Goal: Task Accomplishment & Management: Manage account settings

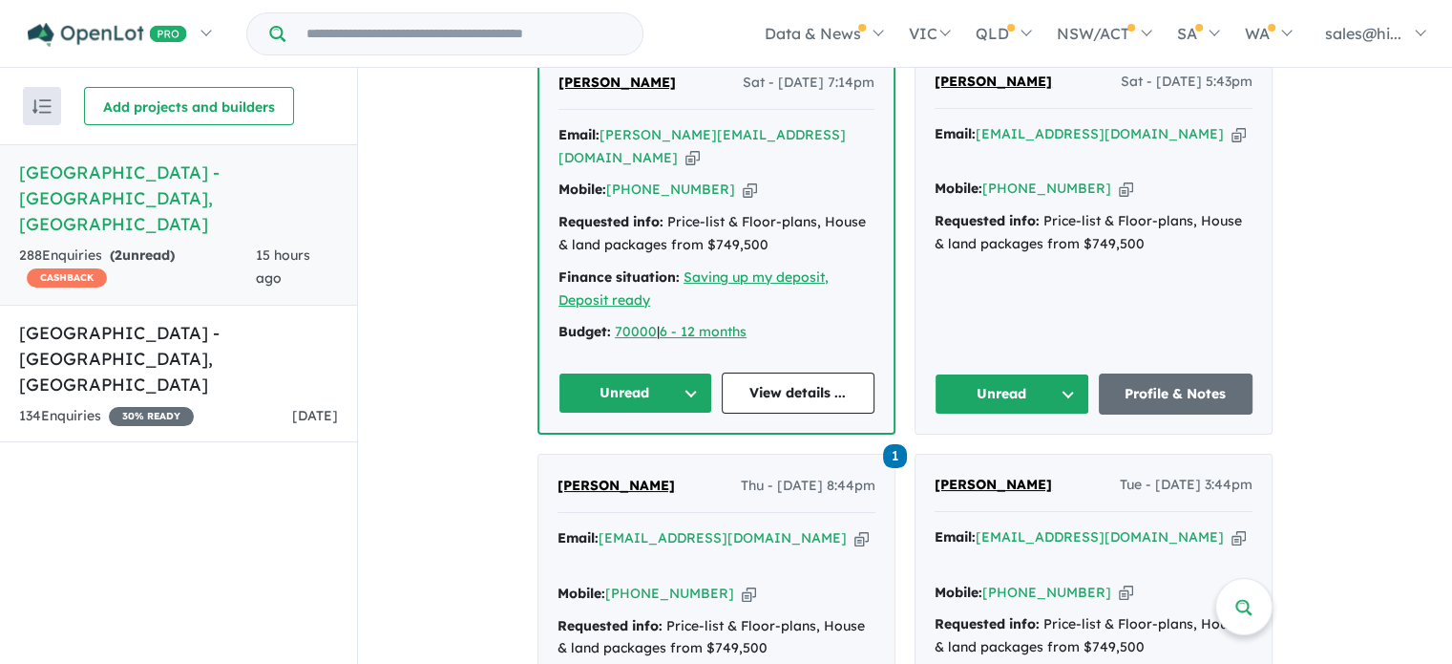
scroll to position [859, 0]
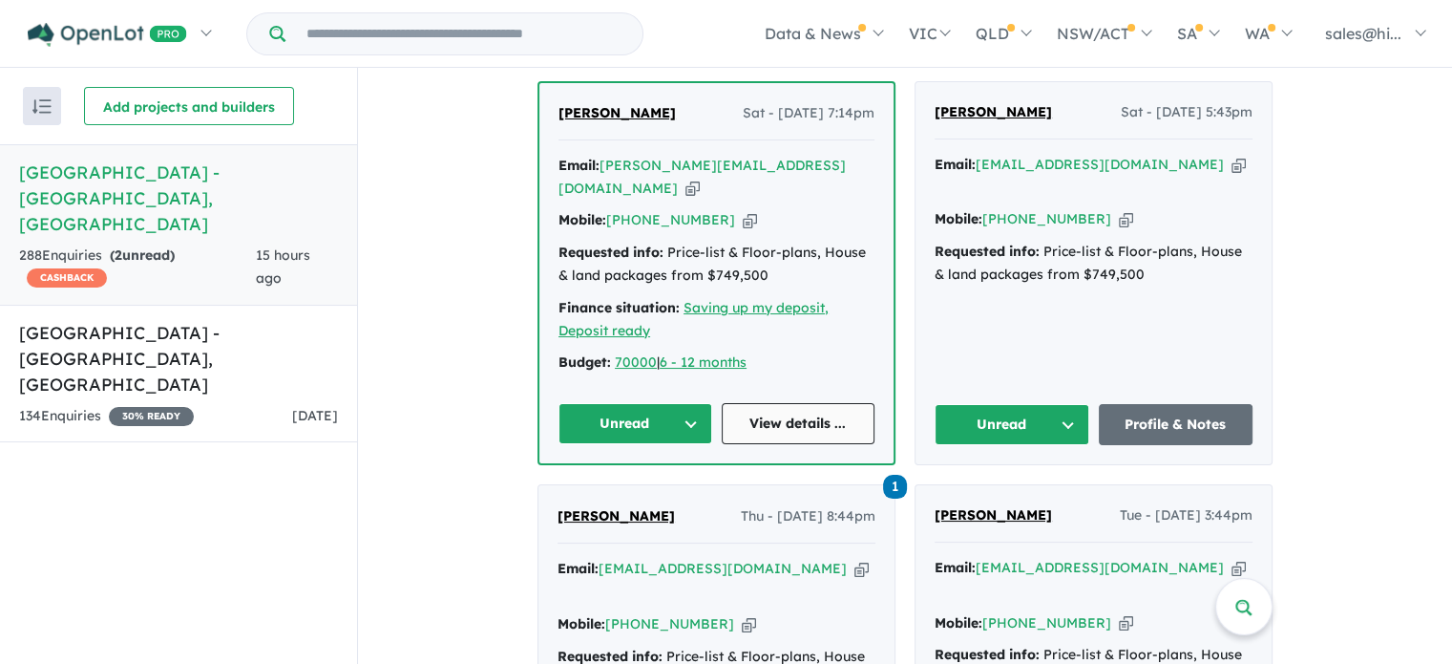
click at [787, 411] on link "View details ..." at bounding box center [799, 423] width 154 height 41
click at [1135, 412] on link "Profile & Notes" at bounding box center [1176, 424] width 155 height 41
click at [1162, 411] on link "Profile & Notes" at bounding box center [1176, 424] width 155 height 41
click at [786, 415] on link "View details ..." at bounding box center [799, 423] width 154 height 41
click at [1058, 410] on button "Unread" at bounding box center [1012, 424] width 155 height 41
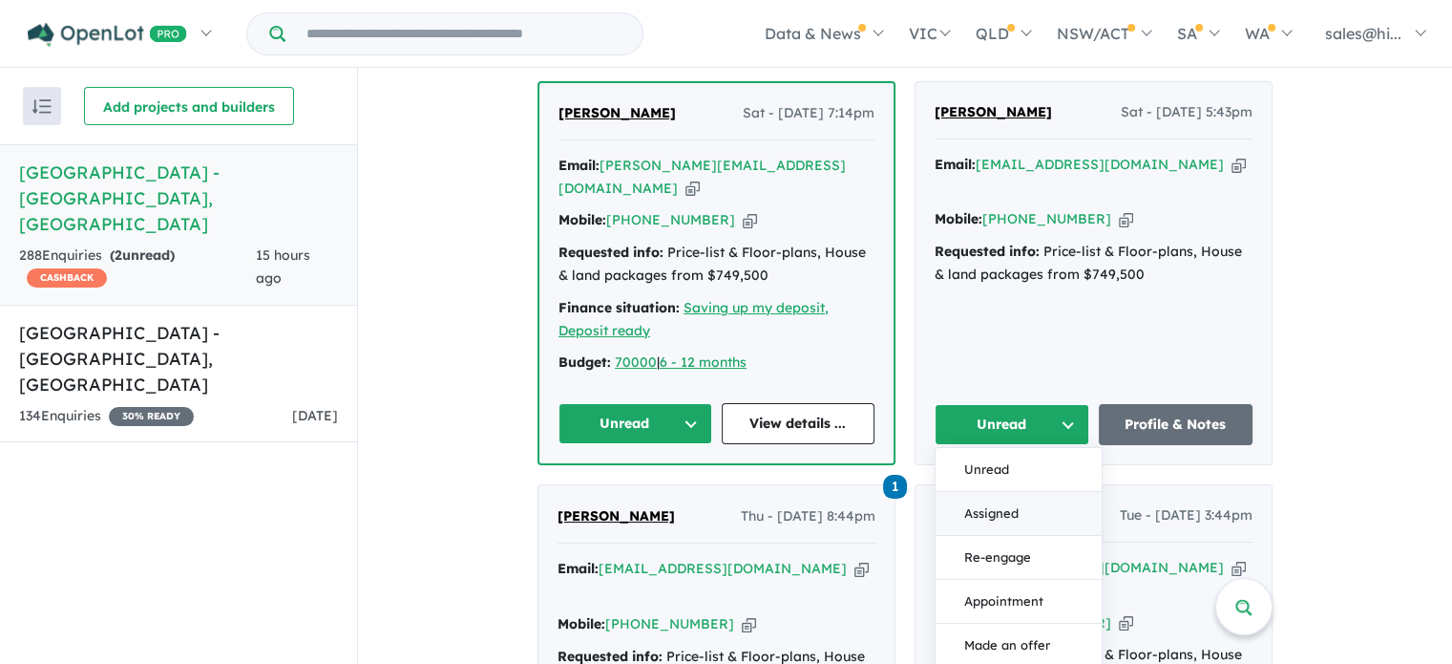
click at [1027, 496] on button "Assigned" at bounding box center [1019, 514] width 166 height 44
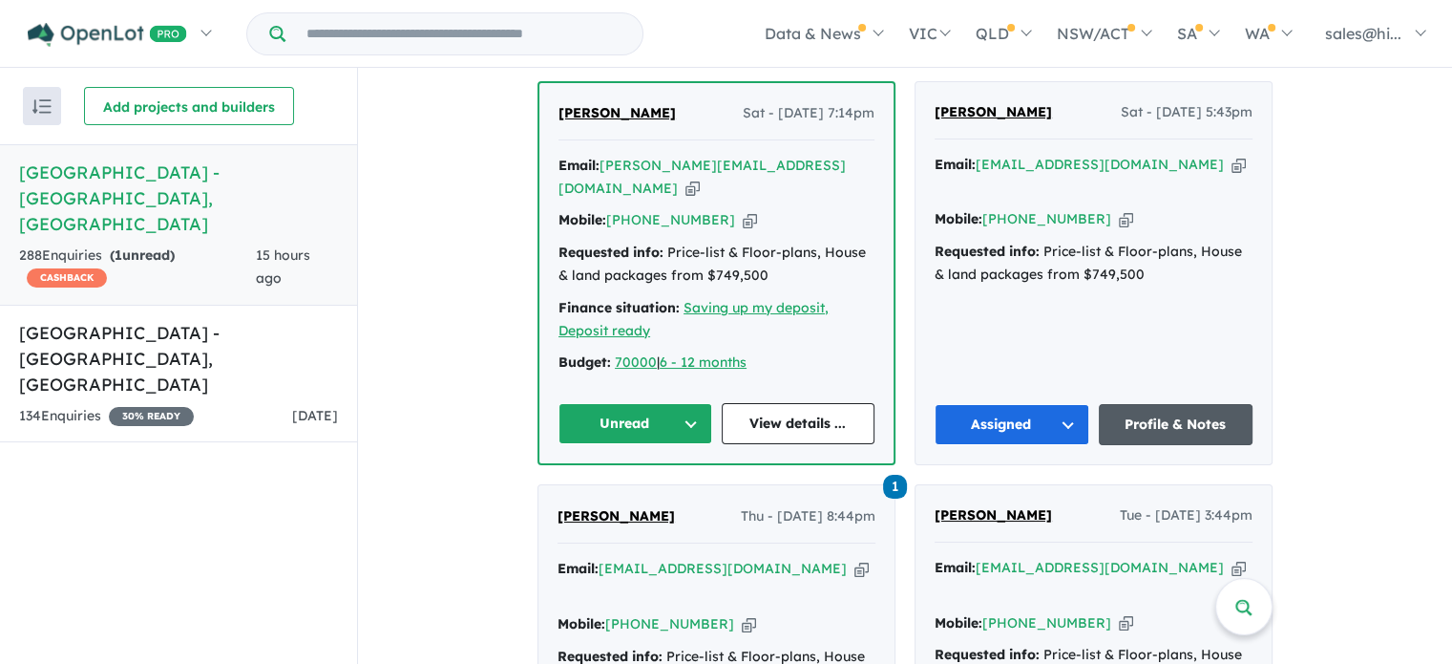
click at [1207, 408] on link "Profile & Notes" at bounding box center [1176, 424] width 155 height 41
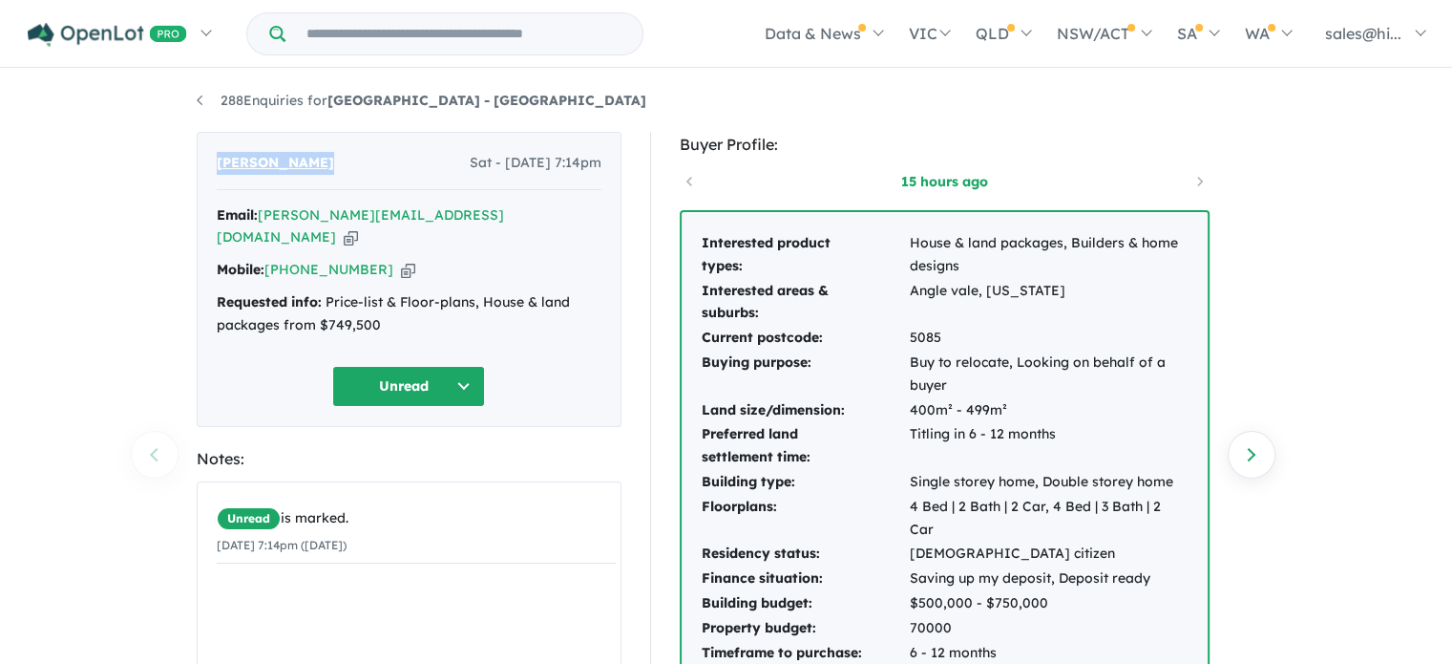
drag, startPoint x: 319, startPoint y: 162, endPoint x: 218, endPoint y: 168, distance: 101.4
click at [218, 168] on div "Nikki Hassack Sat - 27/09/2025, 7:14pm" at bounding box center [409, 171] width 385 height 38
copy span "Nikki Hassack"
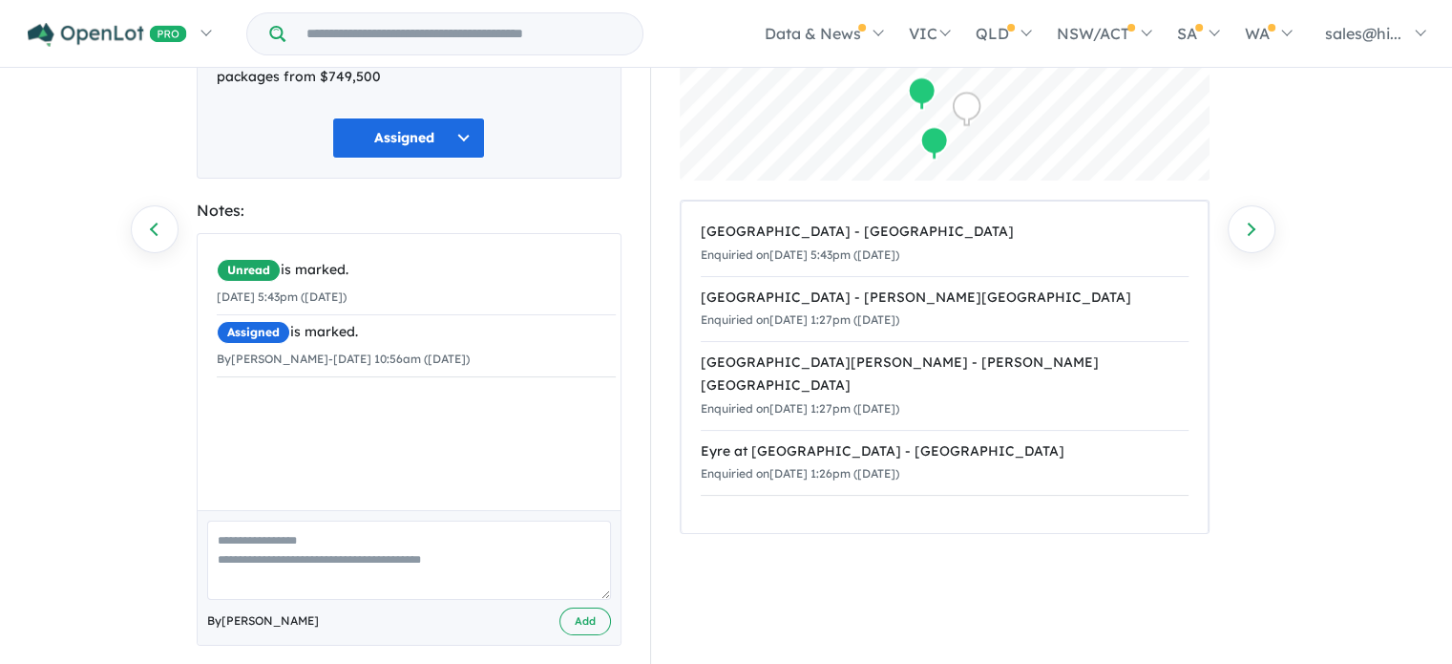
scroll to position [244, 0]
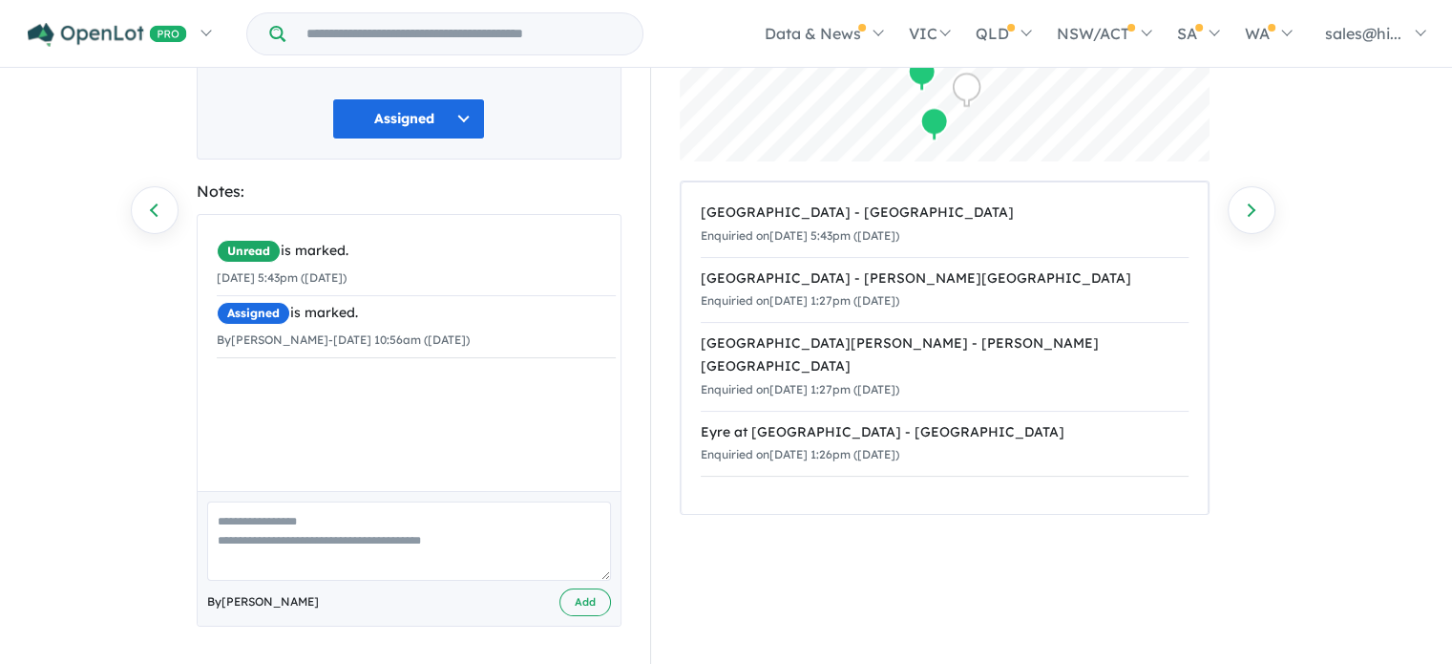
click at [448, 531] on textarea at bounding box center [409, 540] width 404 height 79
click at [954, 511] on div "[GEOGRAPHIC_DATA] - [GEOGRAPHIC_DATA] Enquiried on [DATE] 5:43pm ([DATE]) [GEOG…" at bounding box center [945, 347] width 526 height 331
drag, startPoint x: 376, startPoint y: 537, endPoint x: 401, endPoint y: 524, distance: 27.8
click at [376, 537] on textarea at bounding box center [409, 540] width 404 height 79
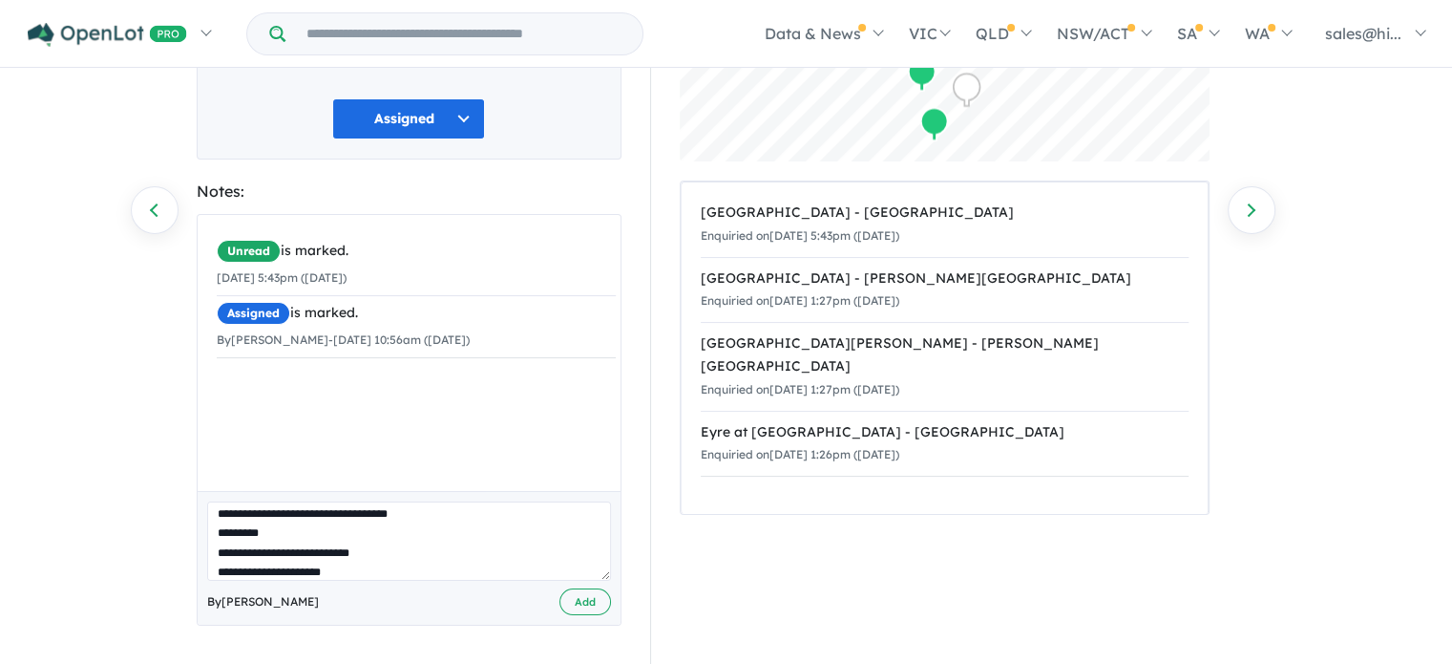
scroll to position [27, 0]
type textarea "**********"
click at [582, 604] on button "Add" at bounding box center [585, 602] width 52 height 28
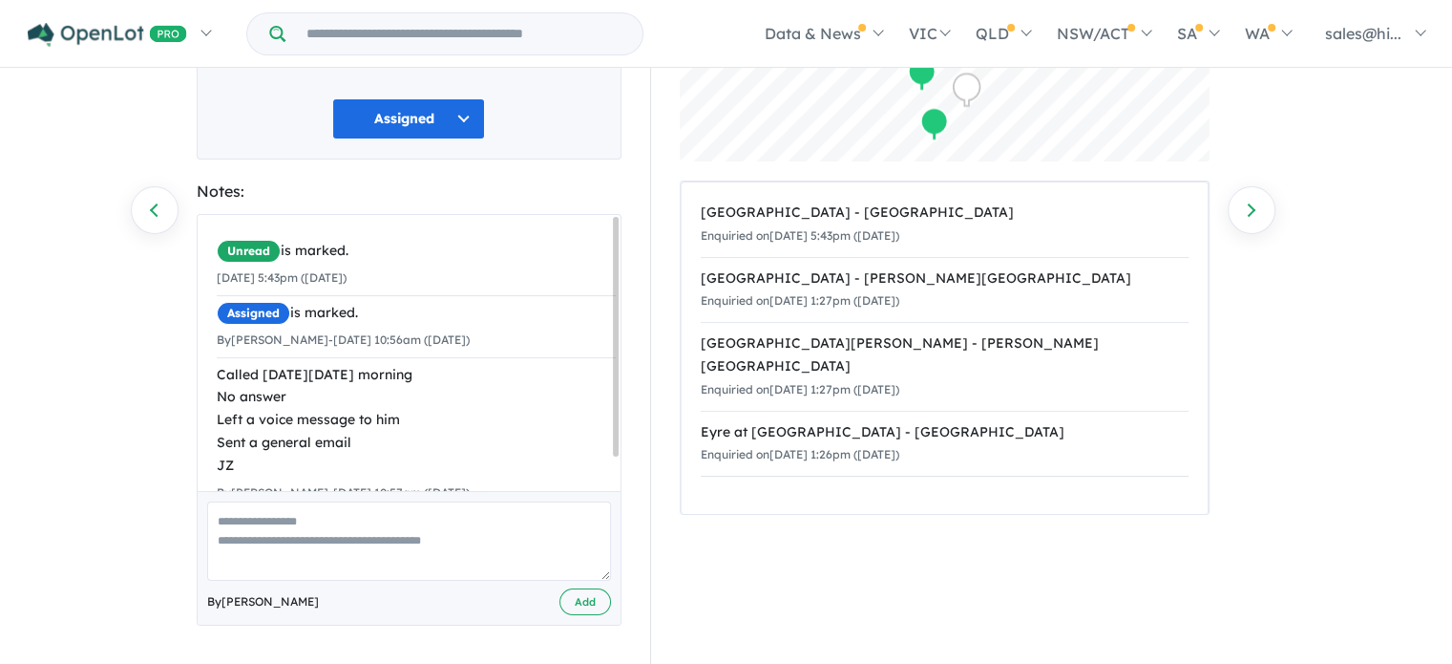
scroll to position [0, 0]
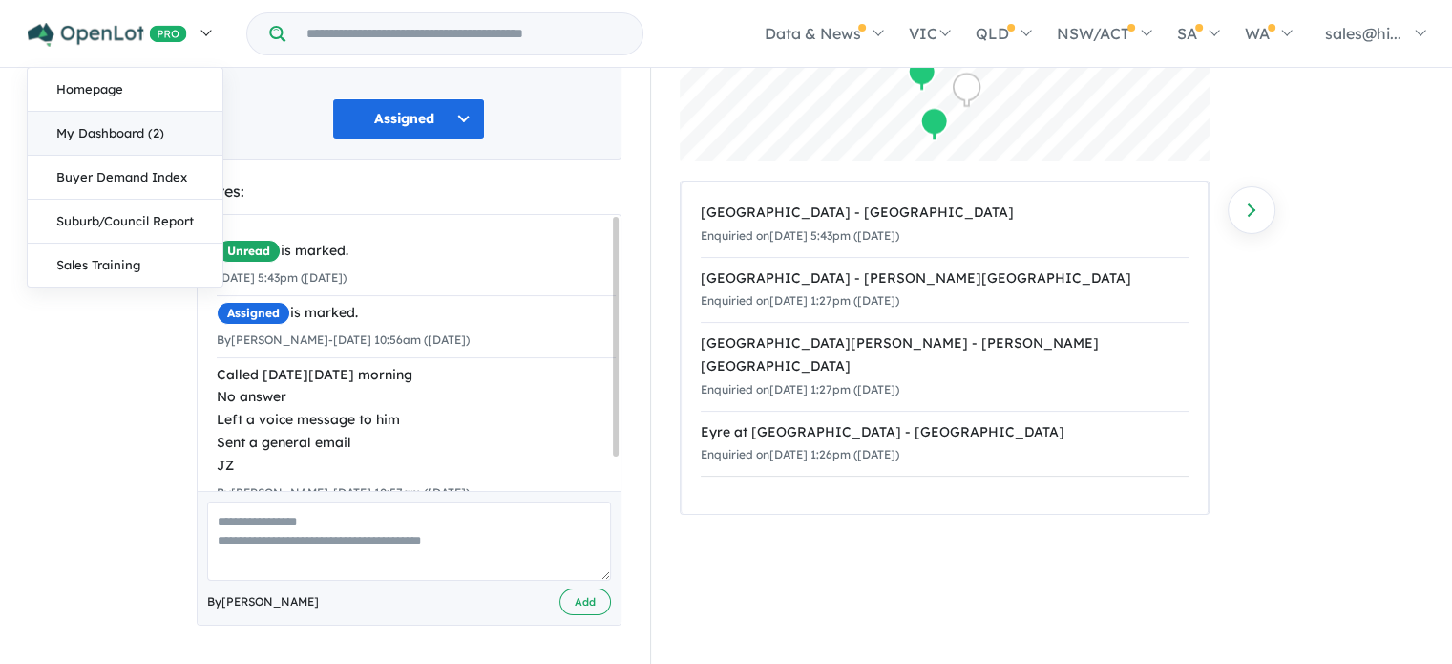
click at [158, 124] on link "My Dashboard (2)" at bounding box center [125, 134] width 195 height 44
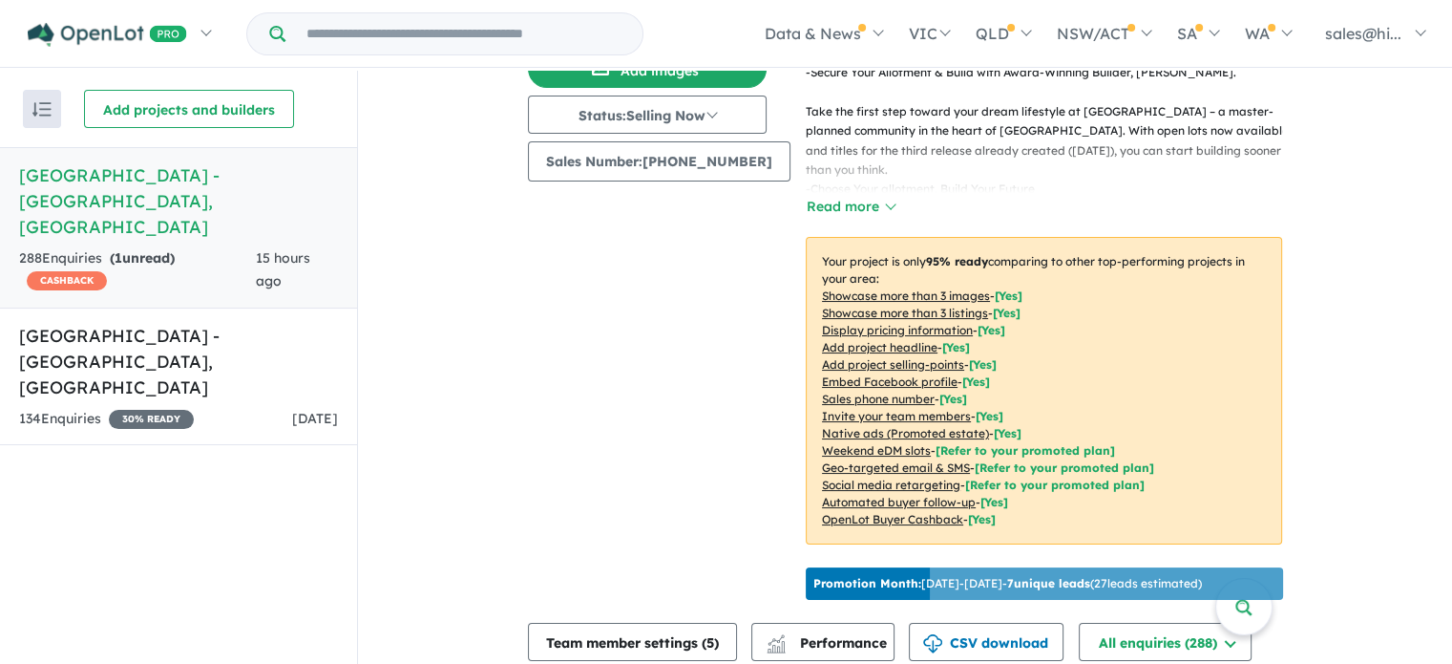
scroll to position [573, 0]
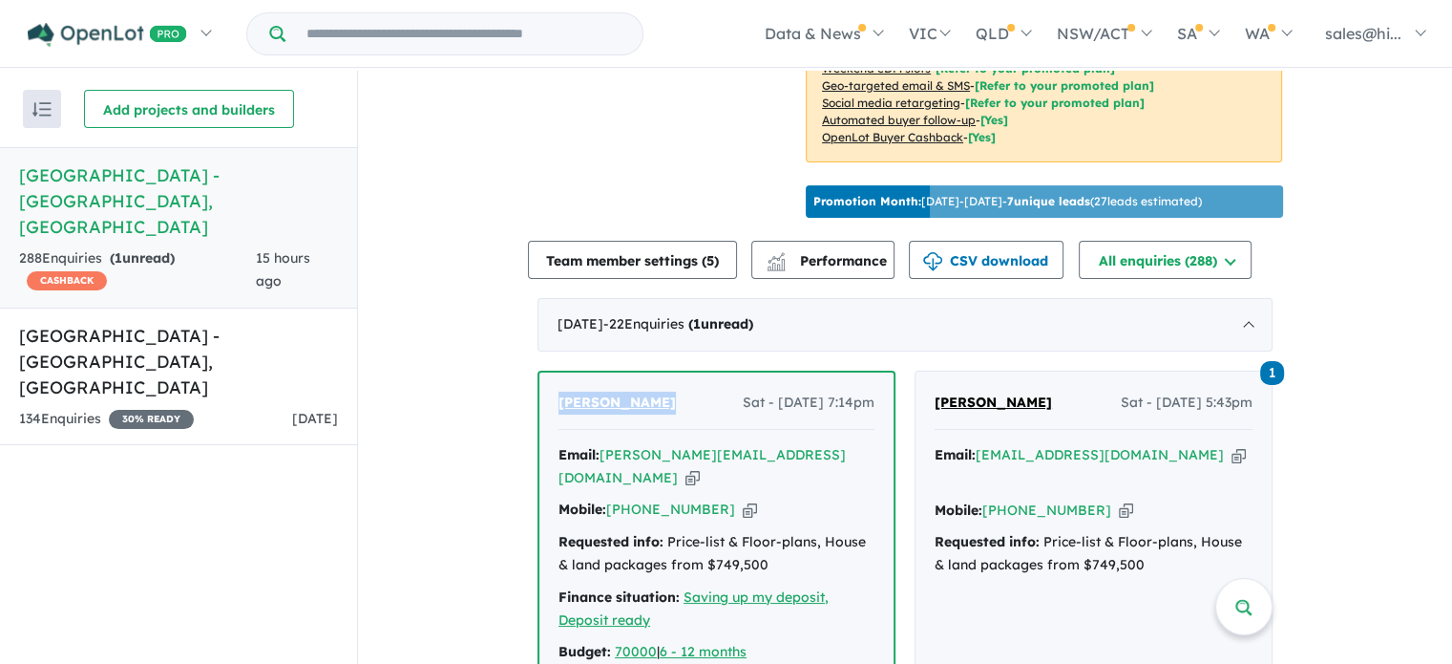
drag, startPoint x: 656, startPoint y: 419, endPoint x: 557, endPoint y: 420, distance: 99.3
click at [559, 420] on div "Nikki Hassack Sat - 27/09/2025, 7:14pm" at bounding box center [717, 410] width 316 height 38
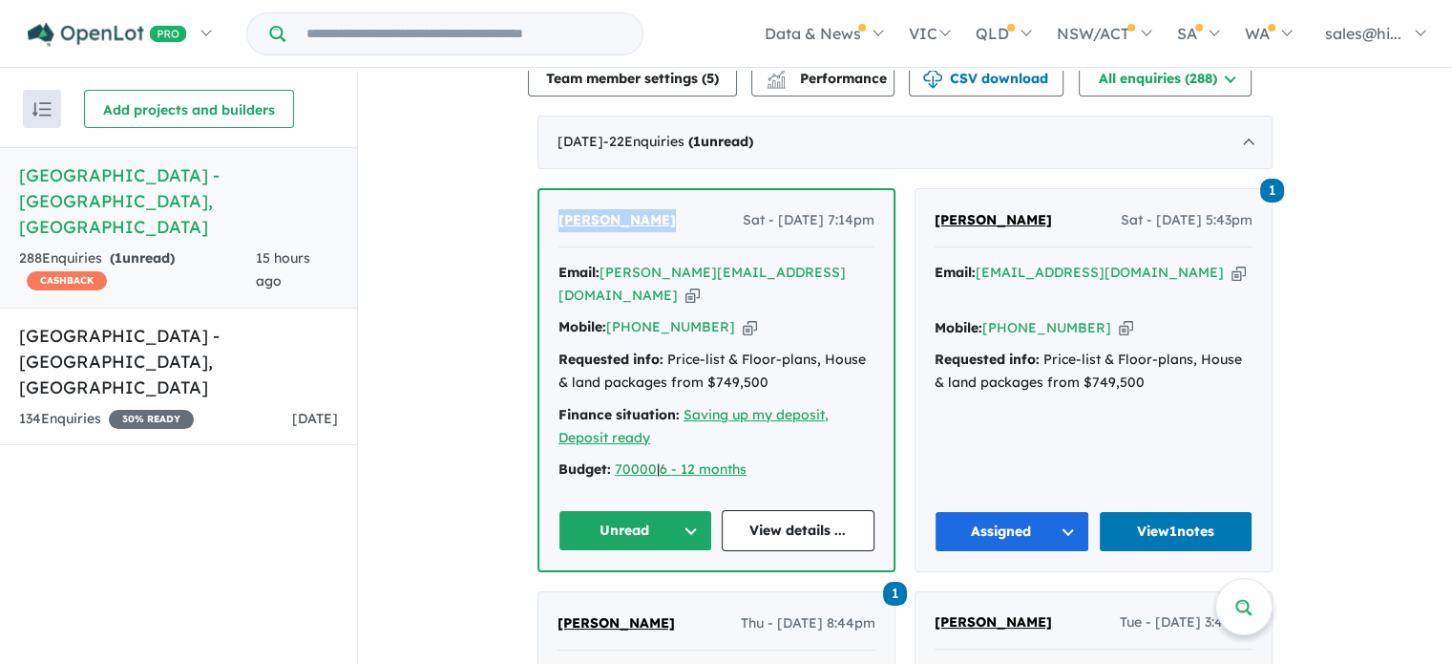
scroll to position [764, 0]
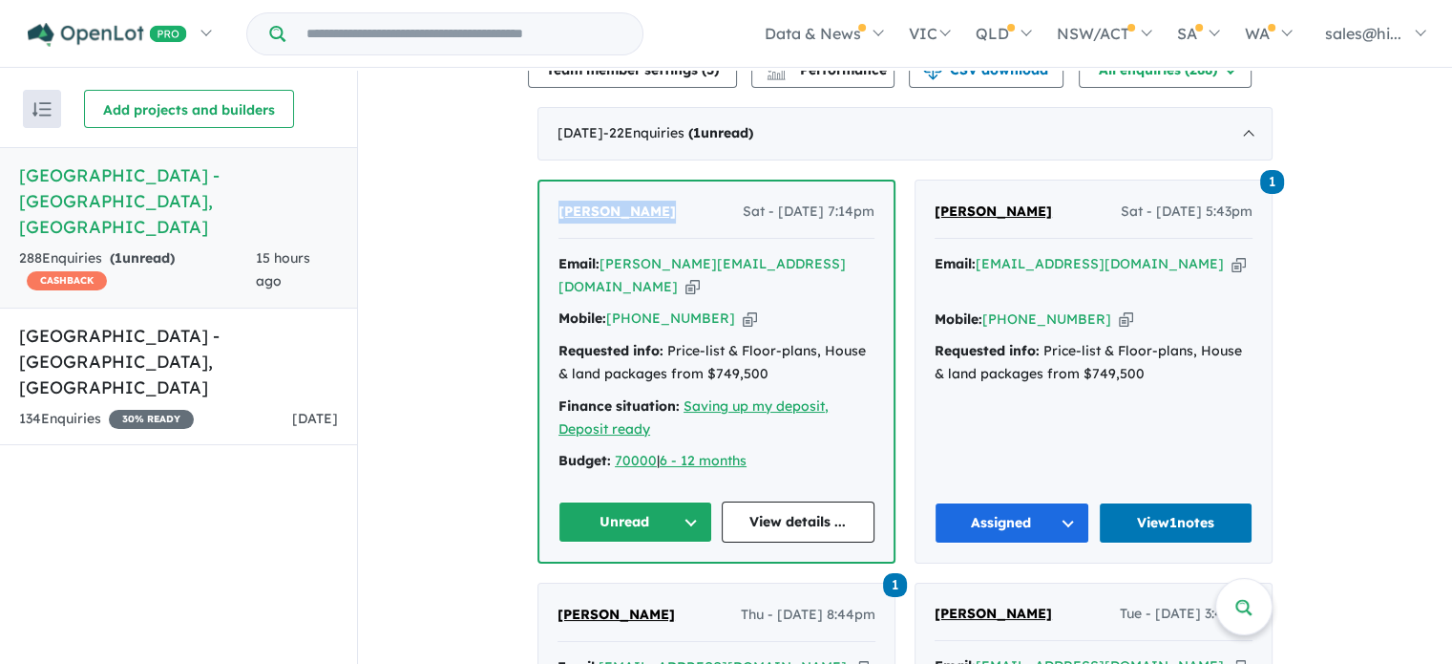
click at [688, 509] on button "Unread" at bounding box center [636, 521] width 154 height 41
click at [661, 595] on button "Assigned" at bounding box center [642, 611] width 166 height 44
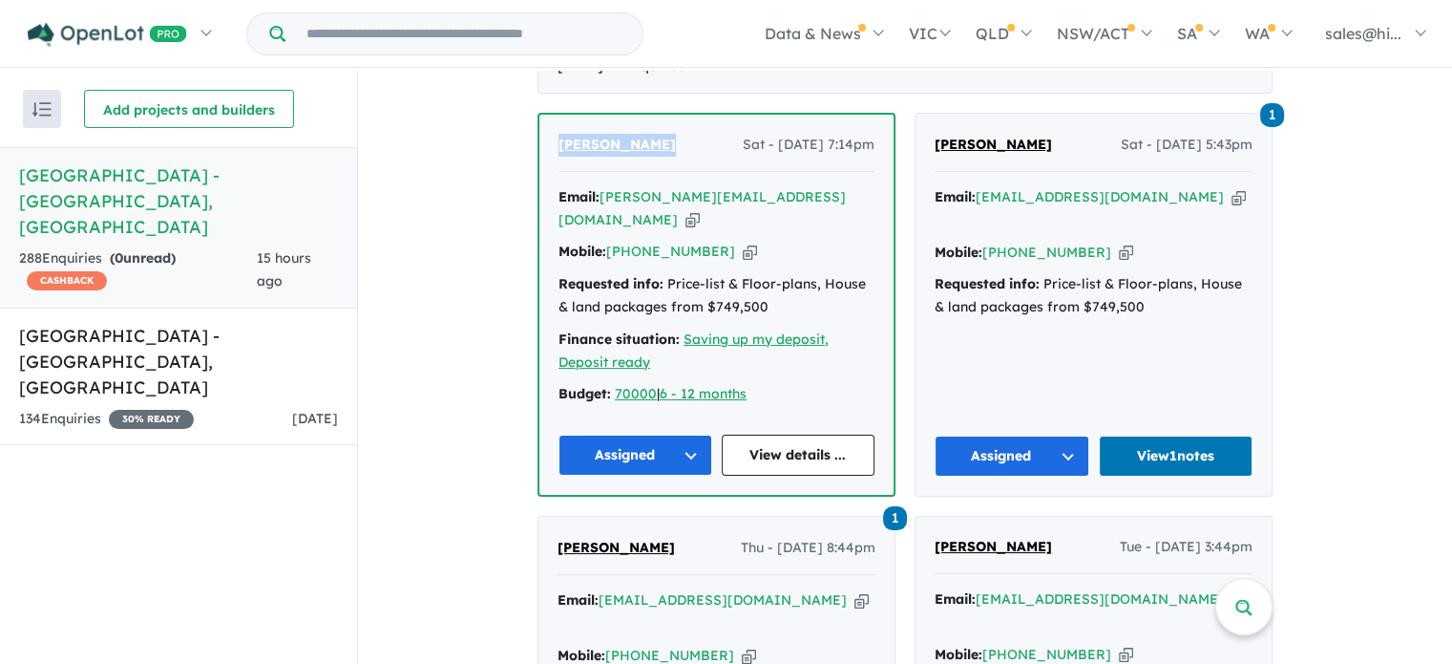
scroll to position [859, 0]
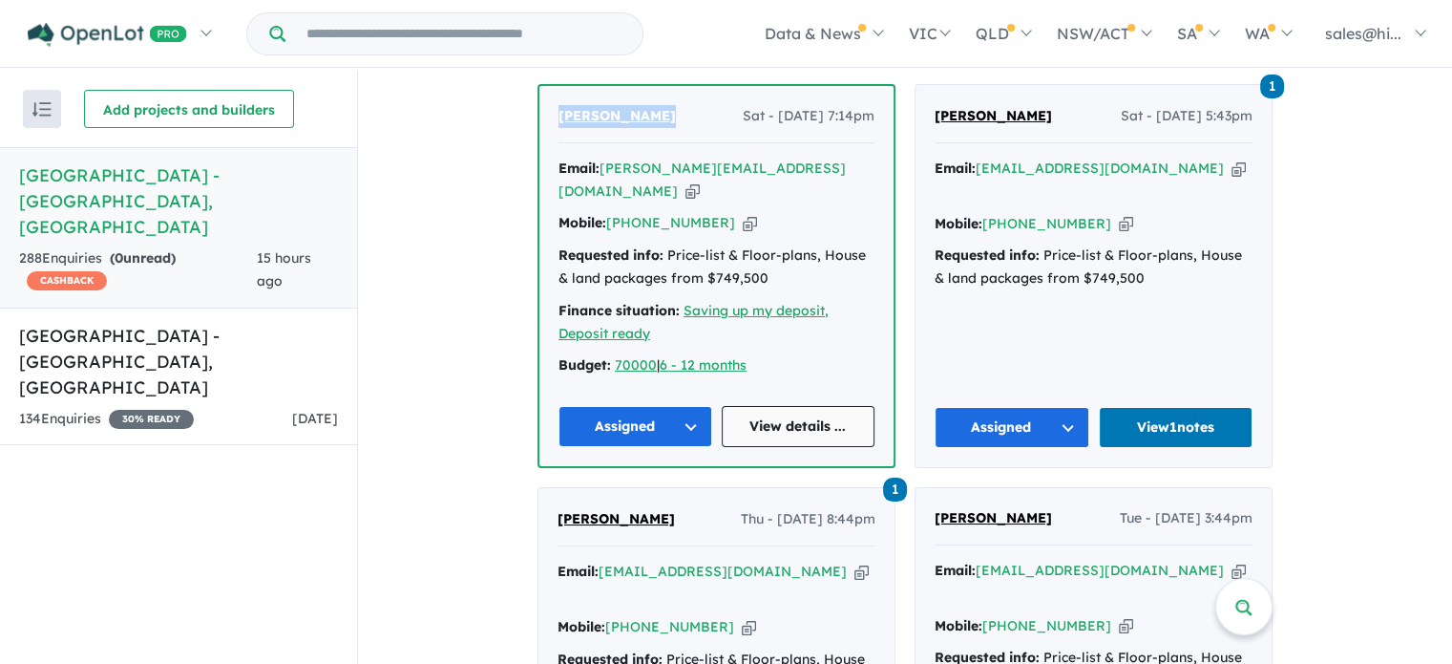
click at [799, 427] on link "View details ..." at bounding box center [799, 426] width 154 height 41
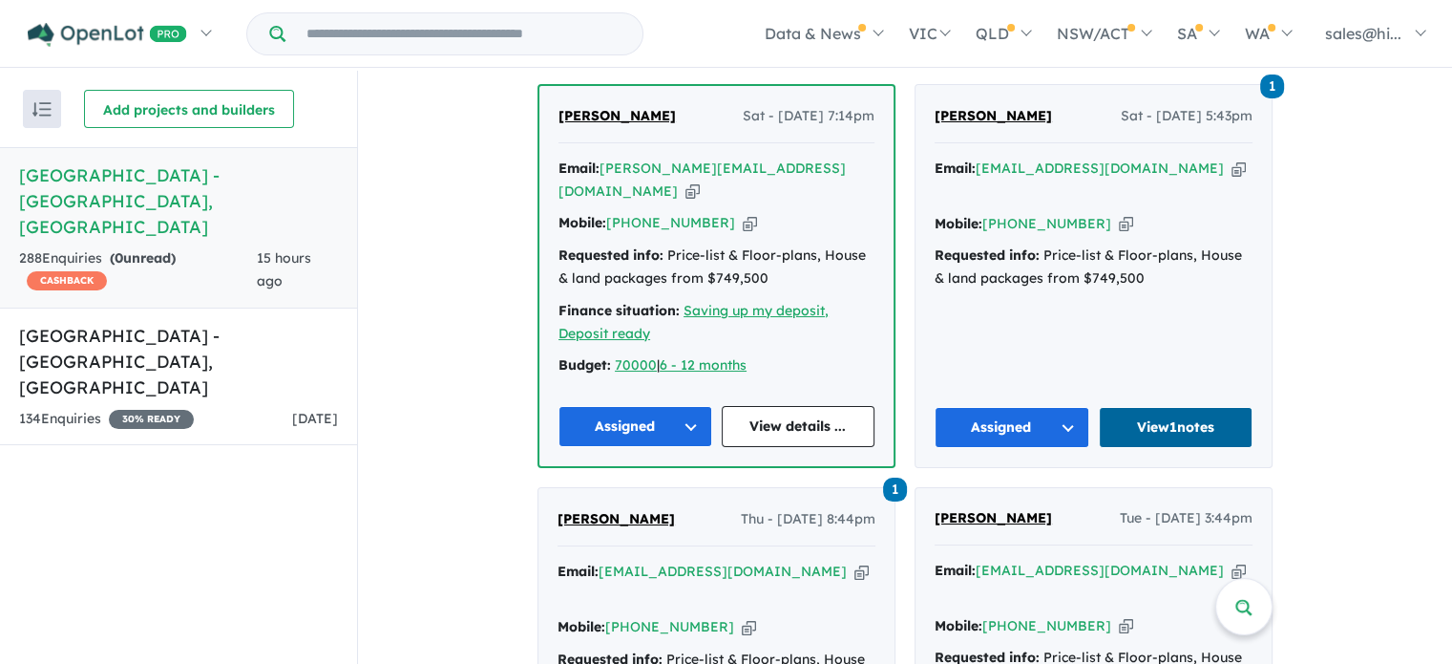
click at [1176, 417] on link "View 1 notes" at bounding box center [1176, 427] width 155 height 41
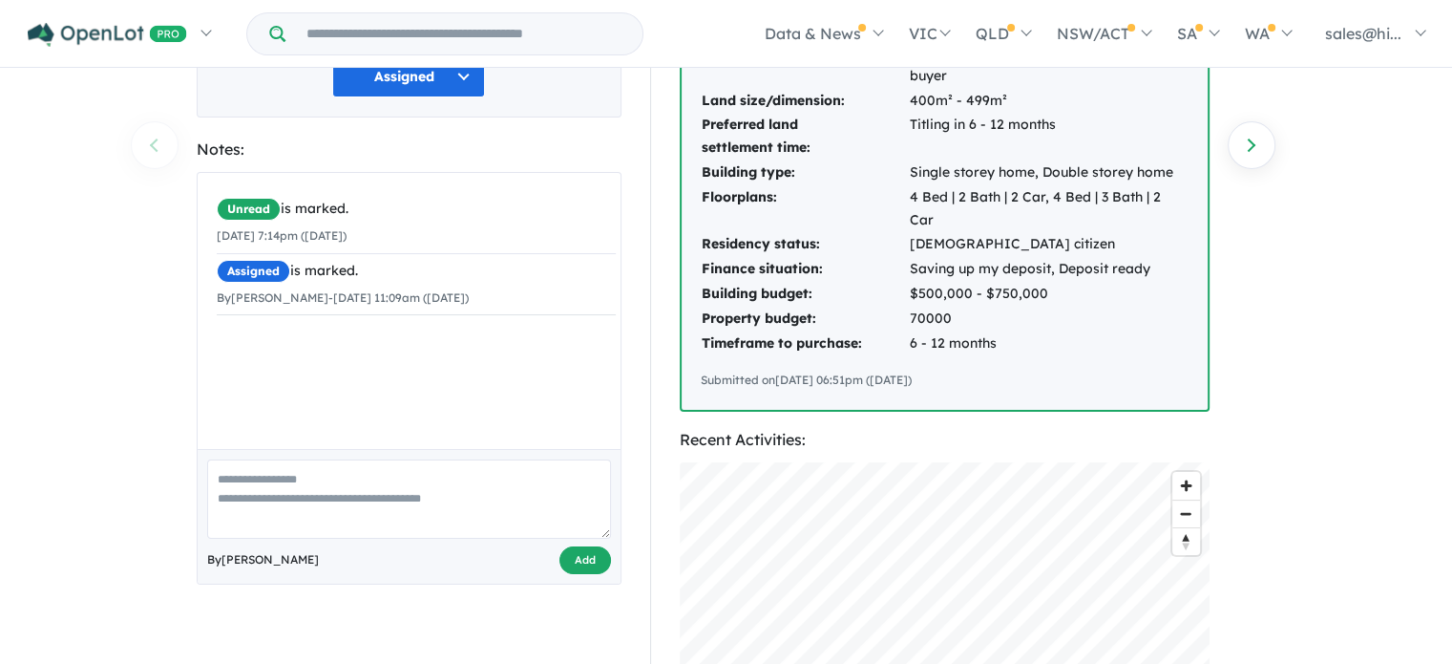
scroll to position [382, 0]
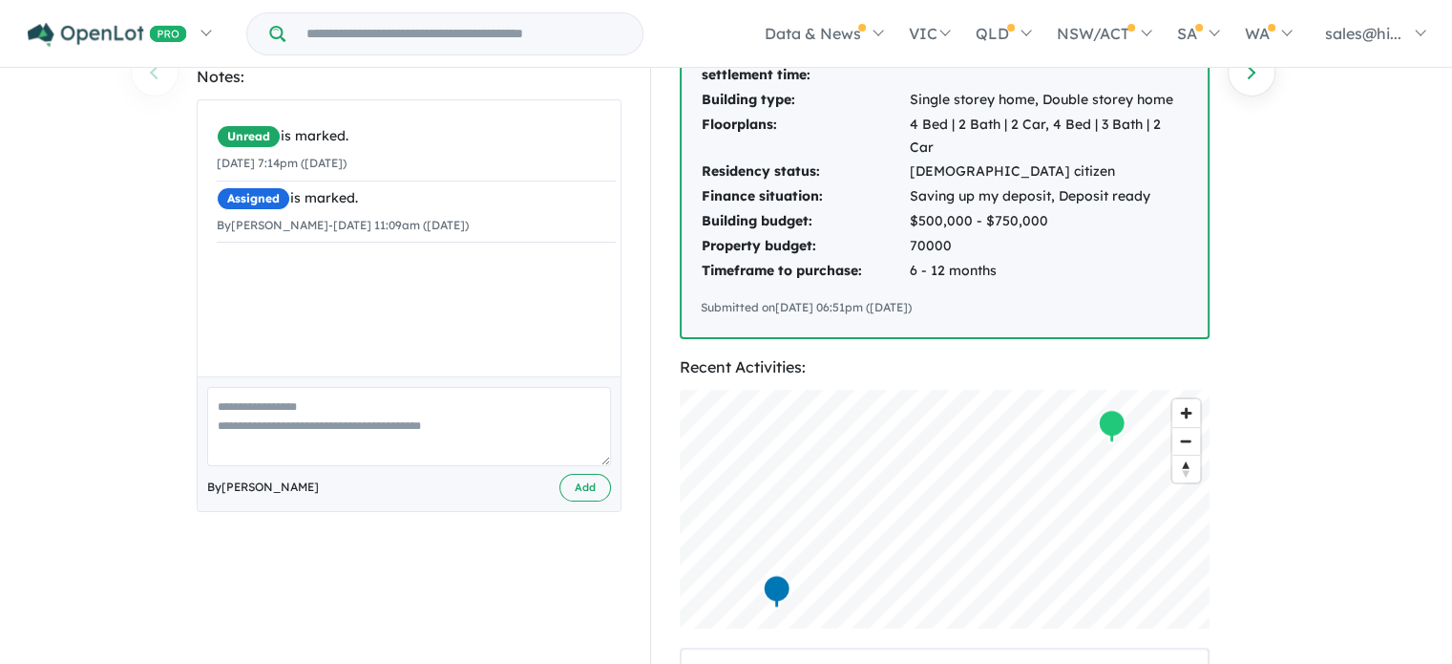
click at [526, 399] on textarea at bounding box center [409, 426] width 404 height 79
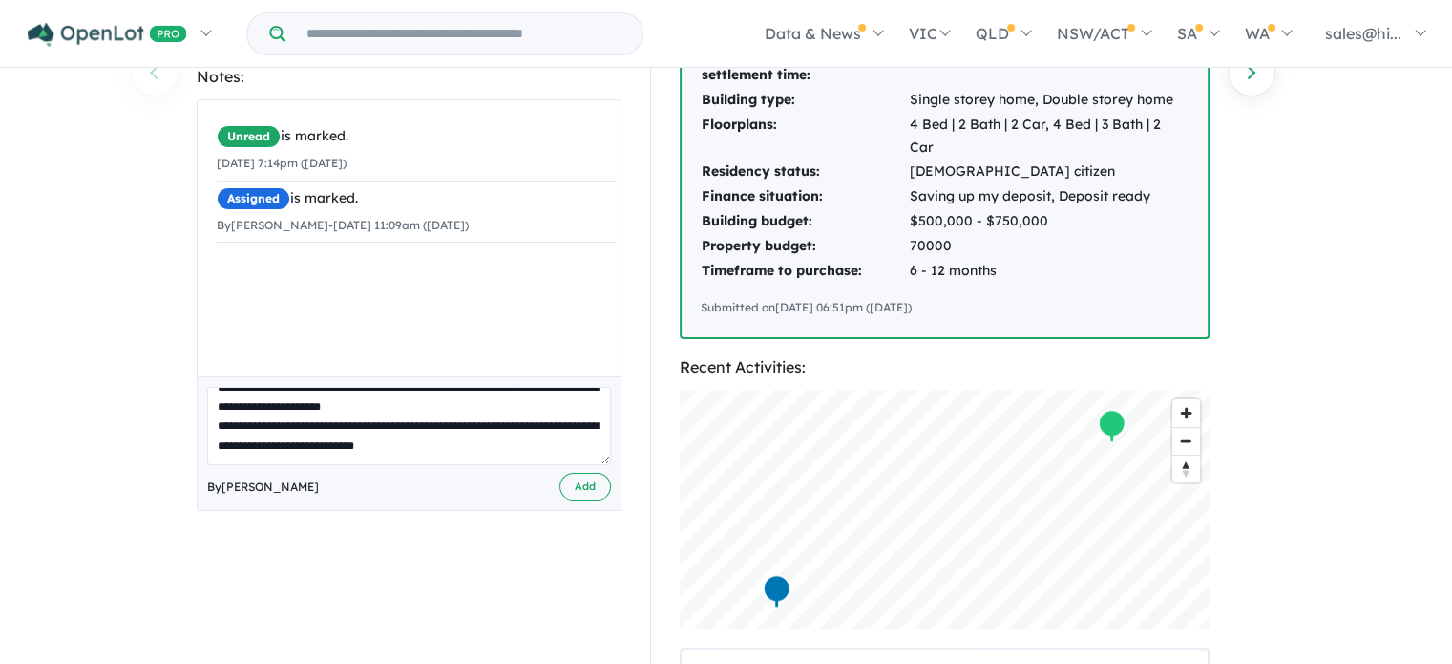
scroll to position [85, 0]
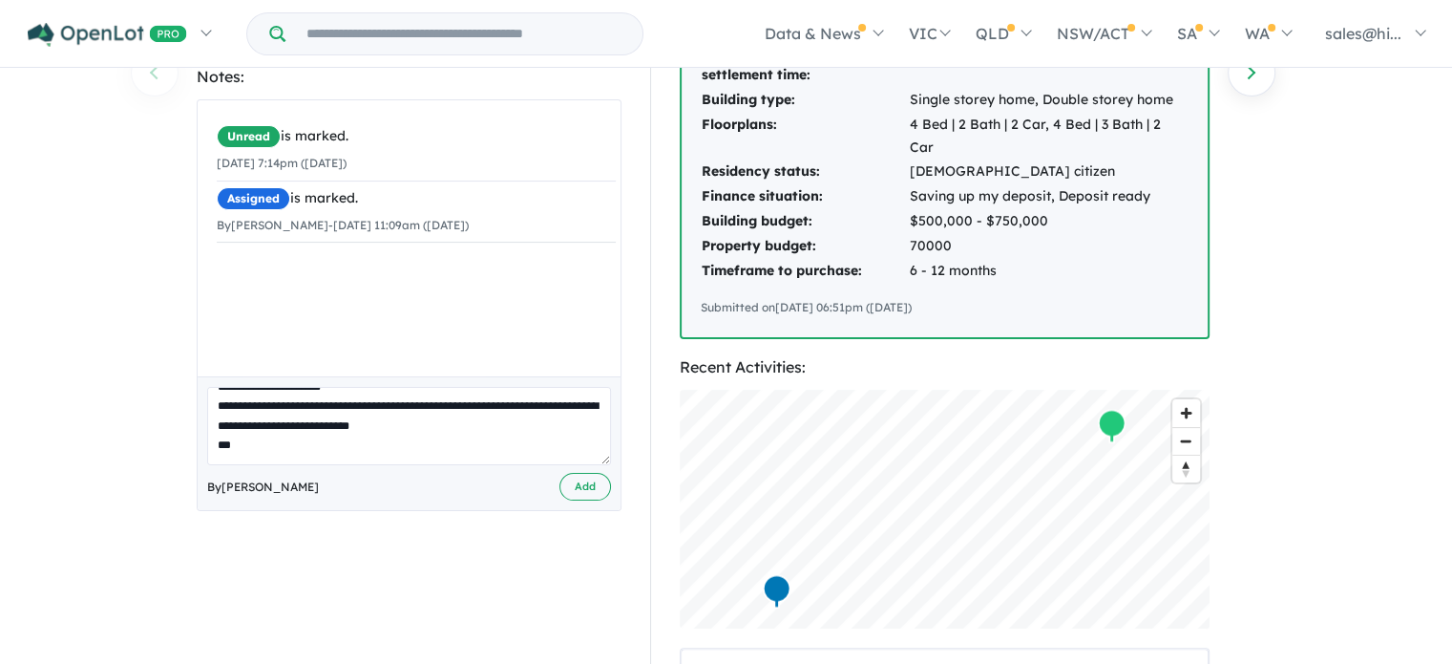
click at [479, 418] on textarea "**********" at bounding box center [409, 426] width 404 height 79
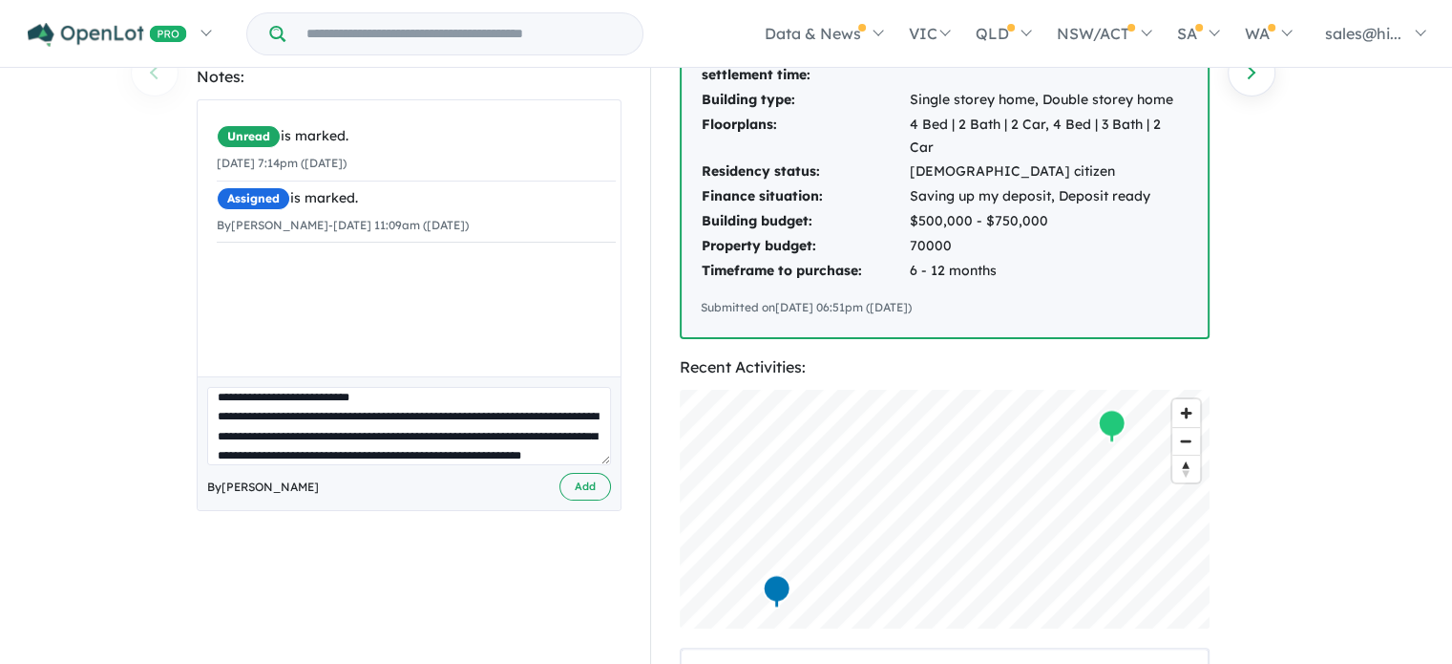
scroll to position [0, 0]
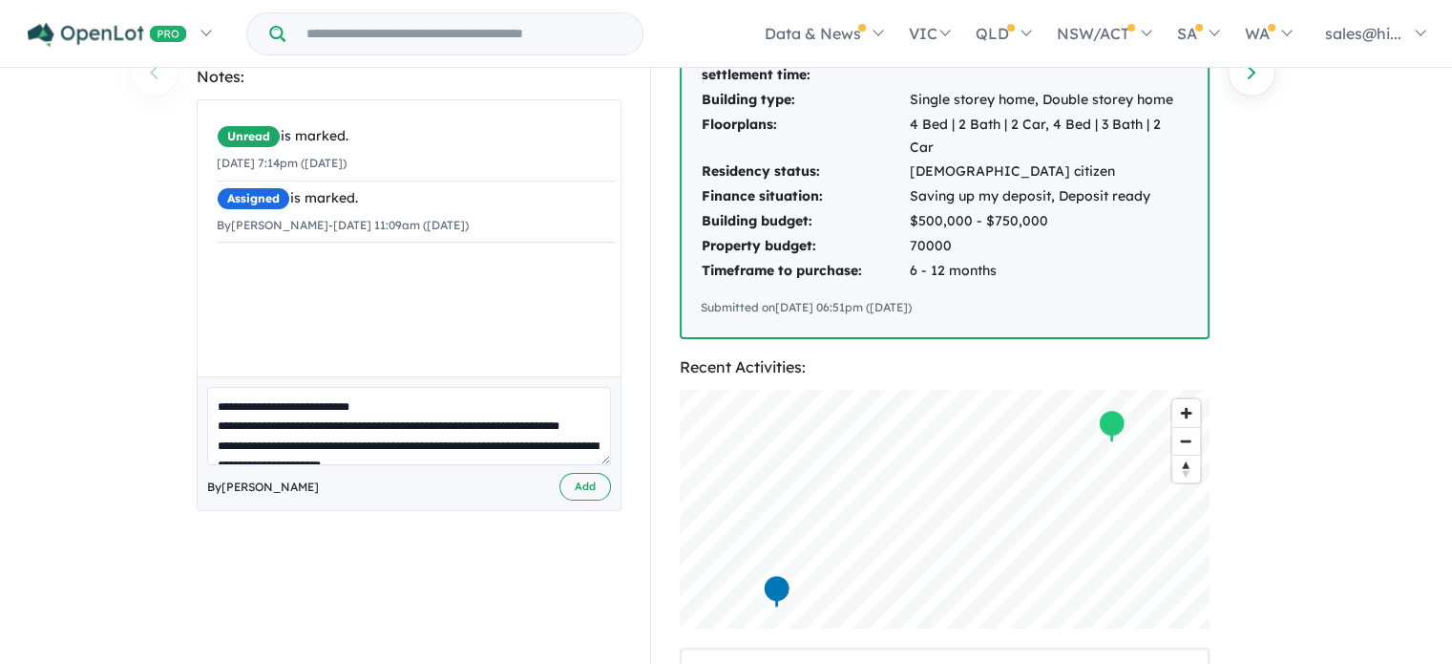
drag, startPoint x: 338, startPoint y: 420, endPoint x: 149, endPoint y: 336, distance: 206.9
type textarea "**********"
click at [578, 473] on button "Add" at bounding box center [585, 487] width 52 height 28
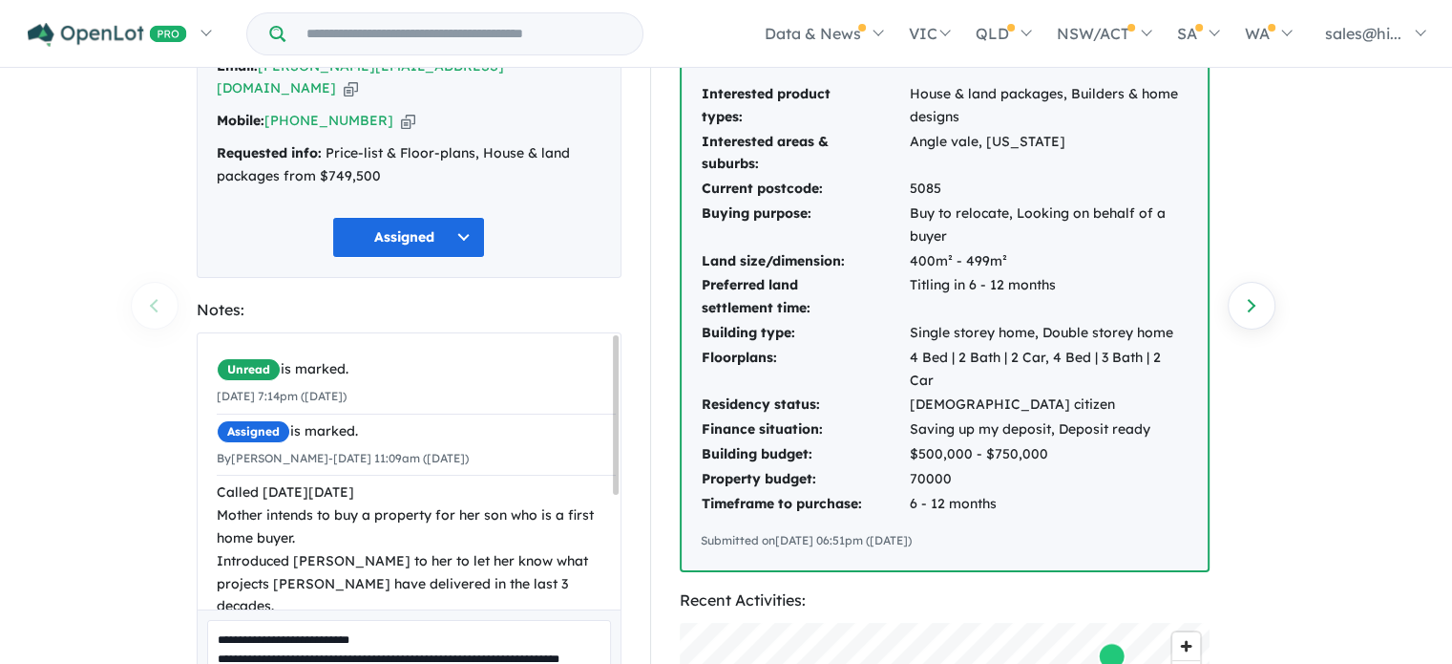
scroll to position [191, 0]
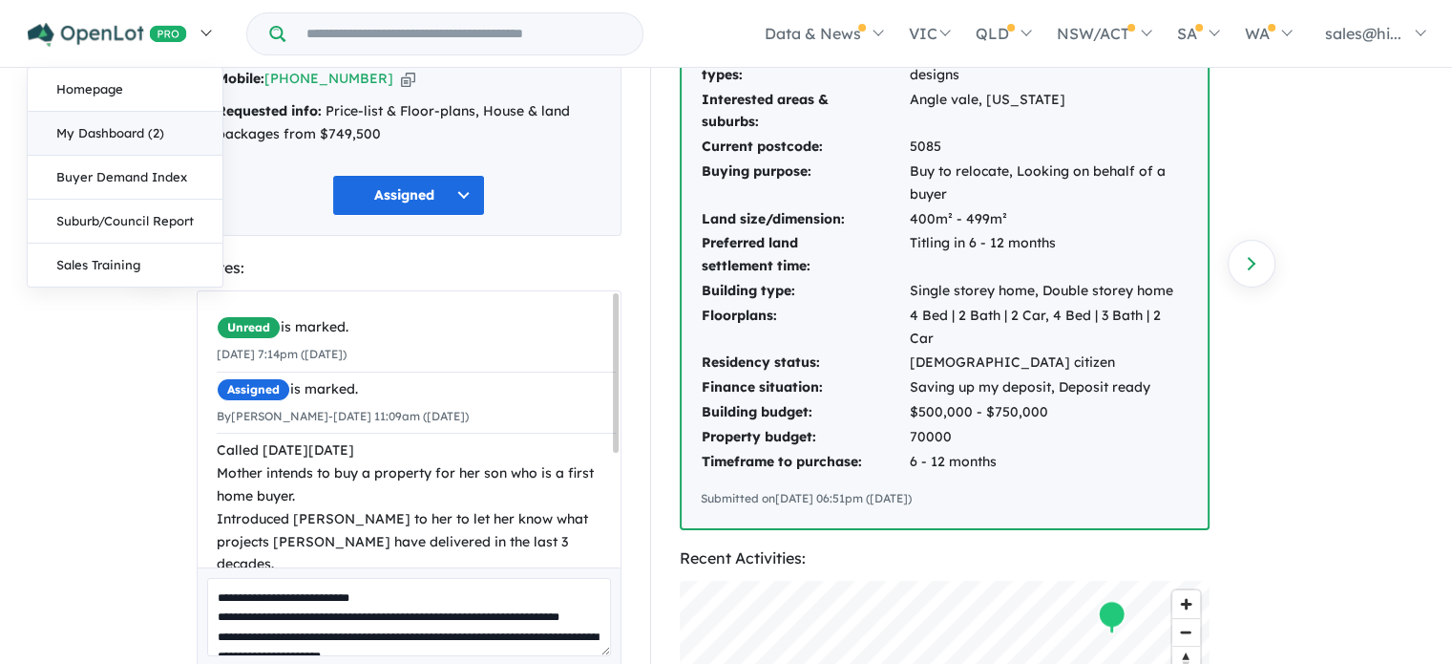
click at [167, 136] on link "My Dashboard (2)" at bounding box center [125, 134] width 195 height 44
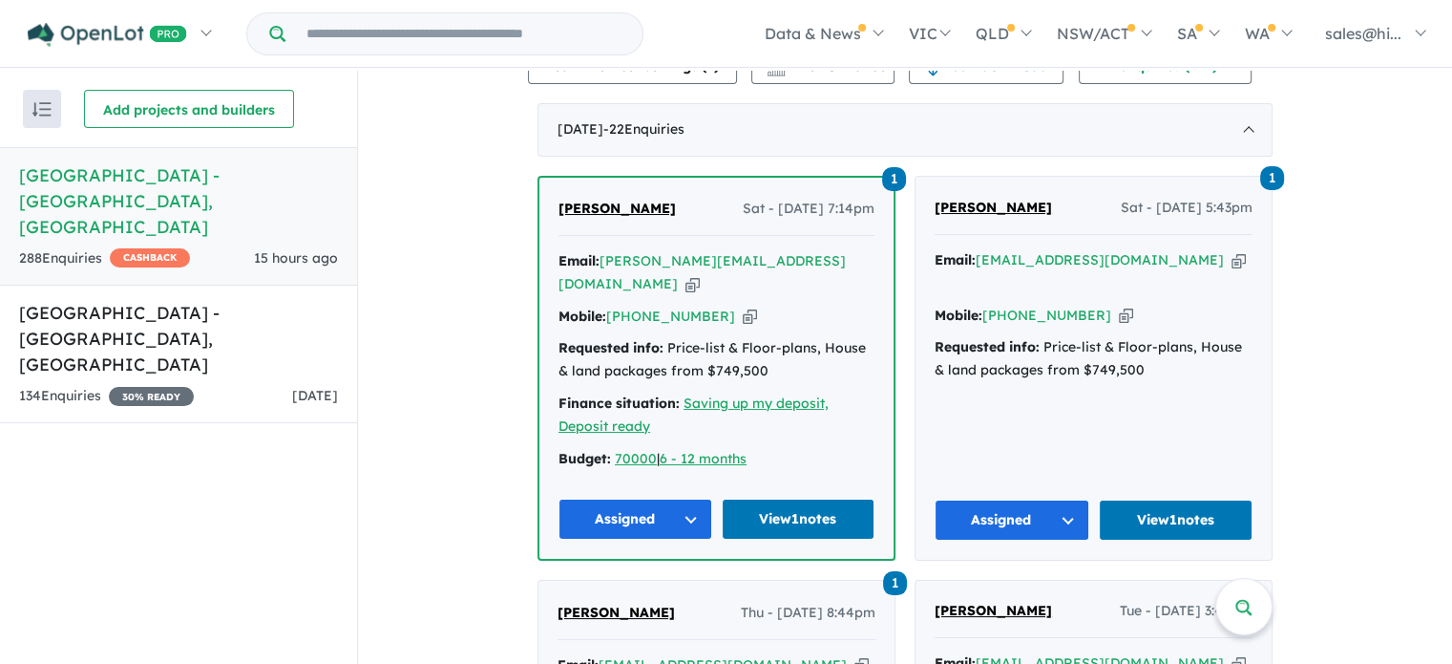
scroll to position [764, 0]
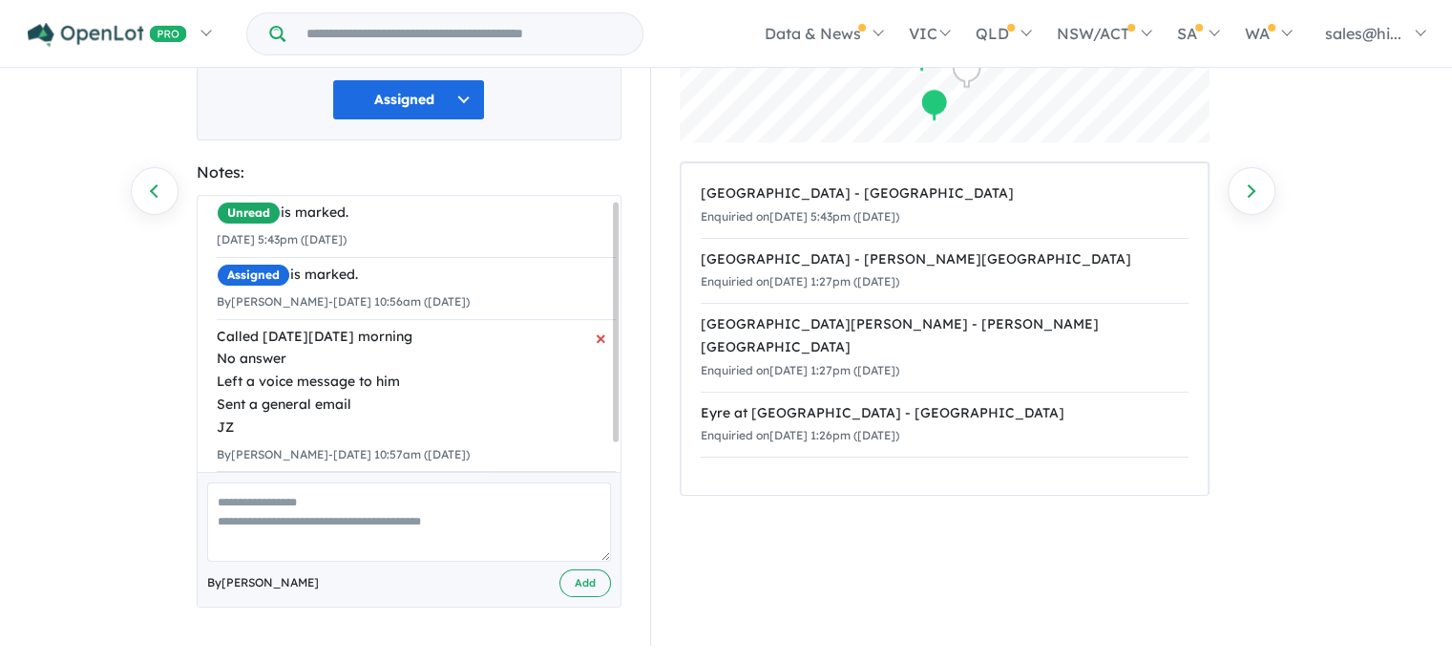
scroll to position [244, 0]
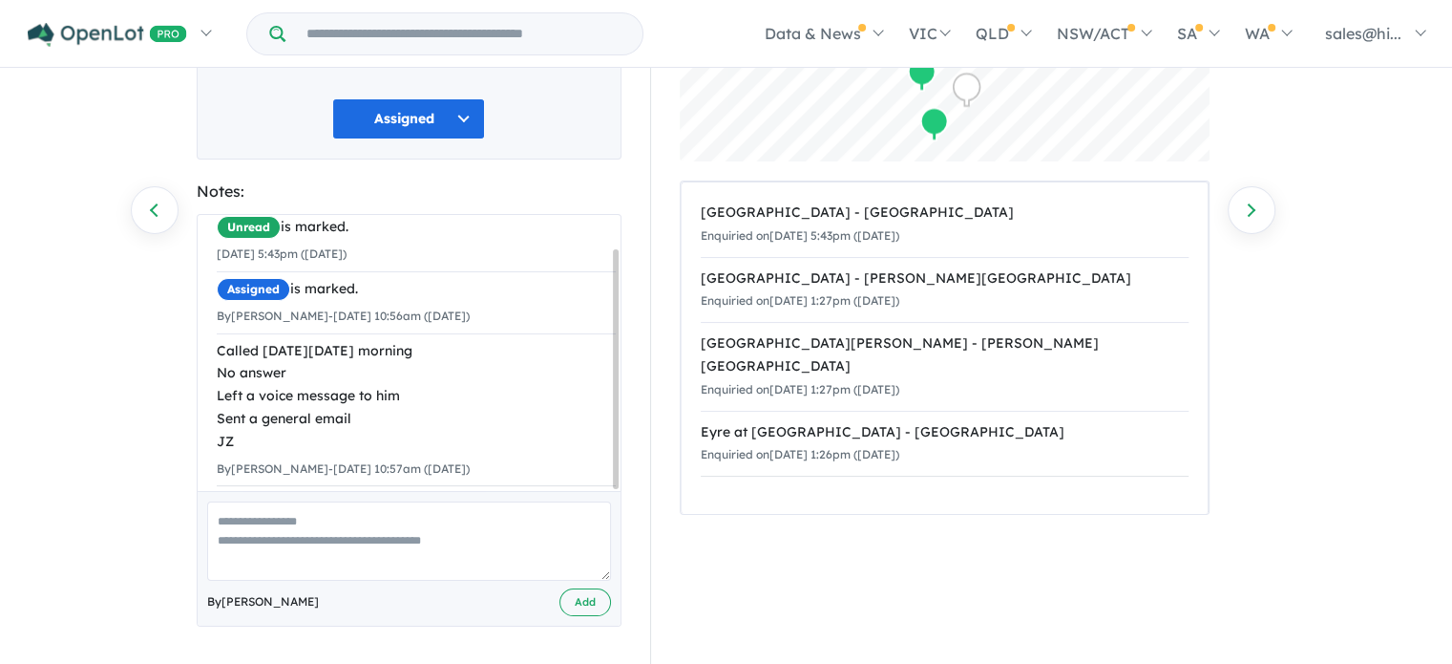
click at [453, 525] on textarea at bounding box center [409, 540] width 404 height 79
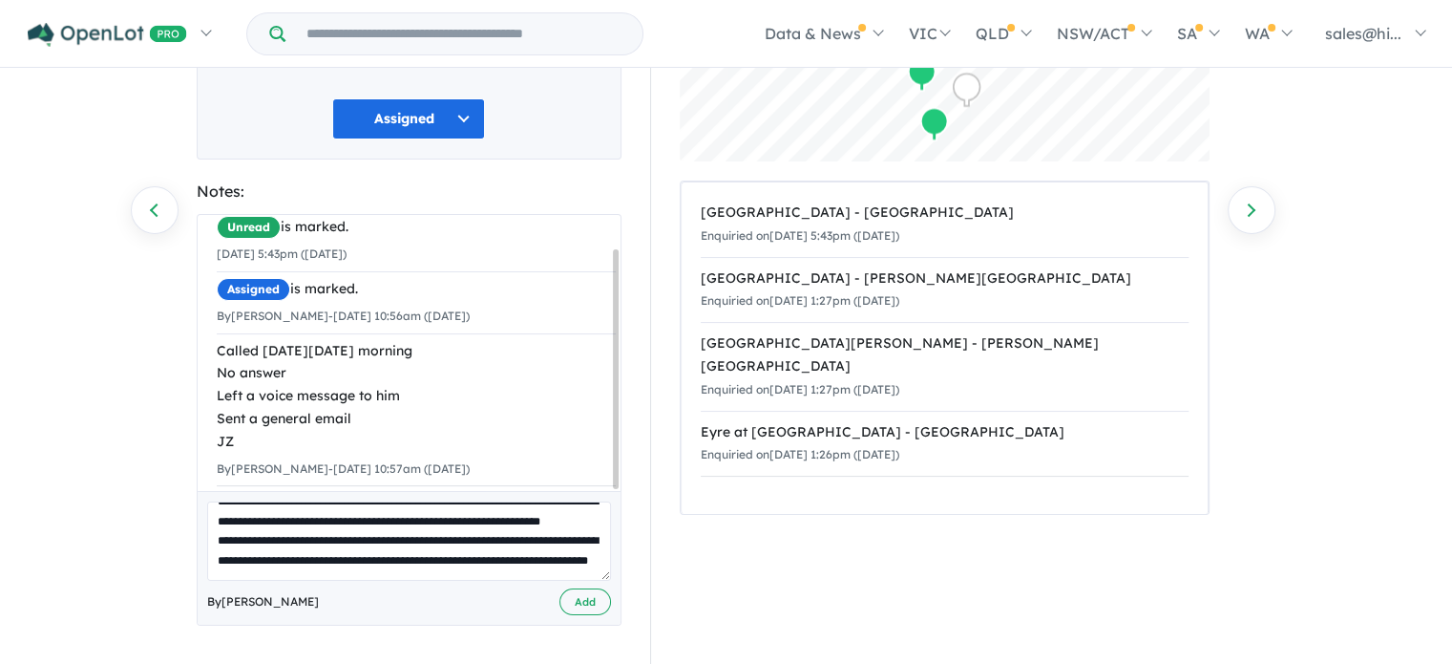
scroll to position [104, 0]
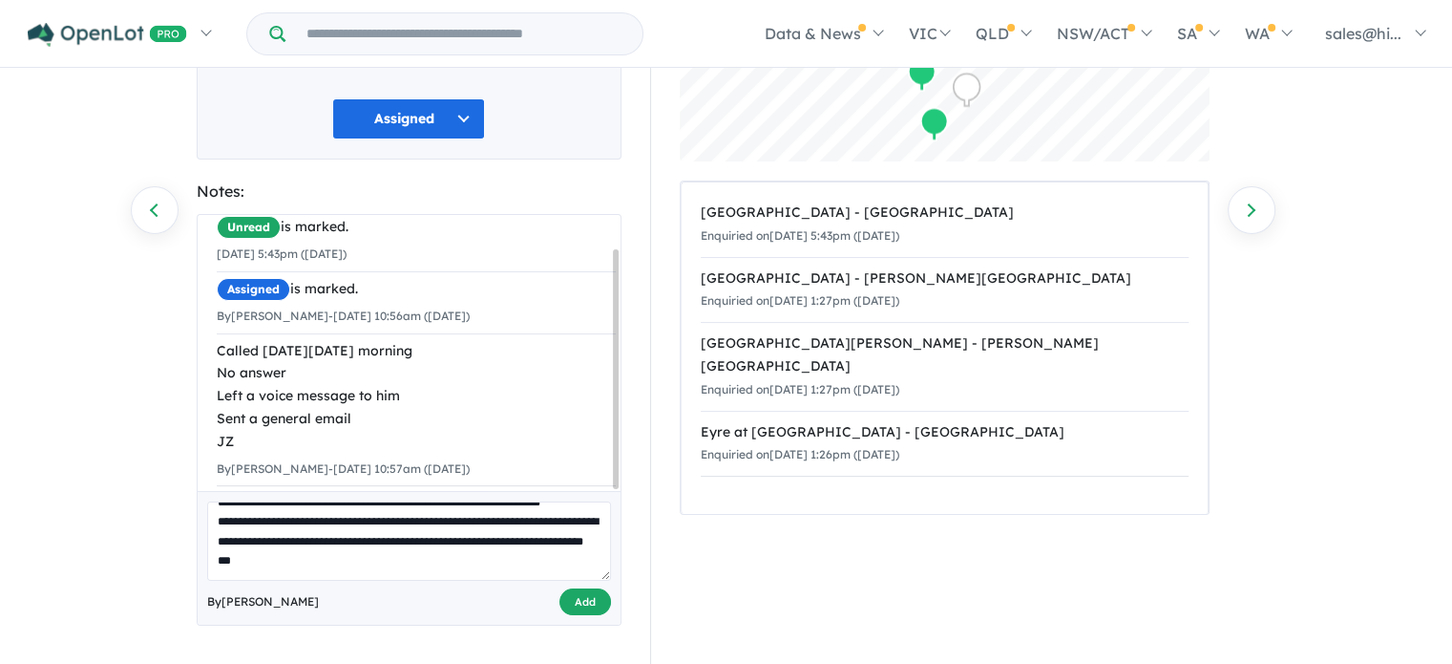
type textarea "**********"
click at [582, 597] on button "Add" at bounding box center [585, 602] width 52 height 28
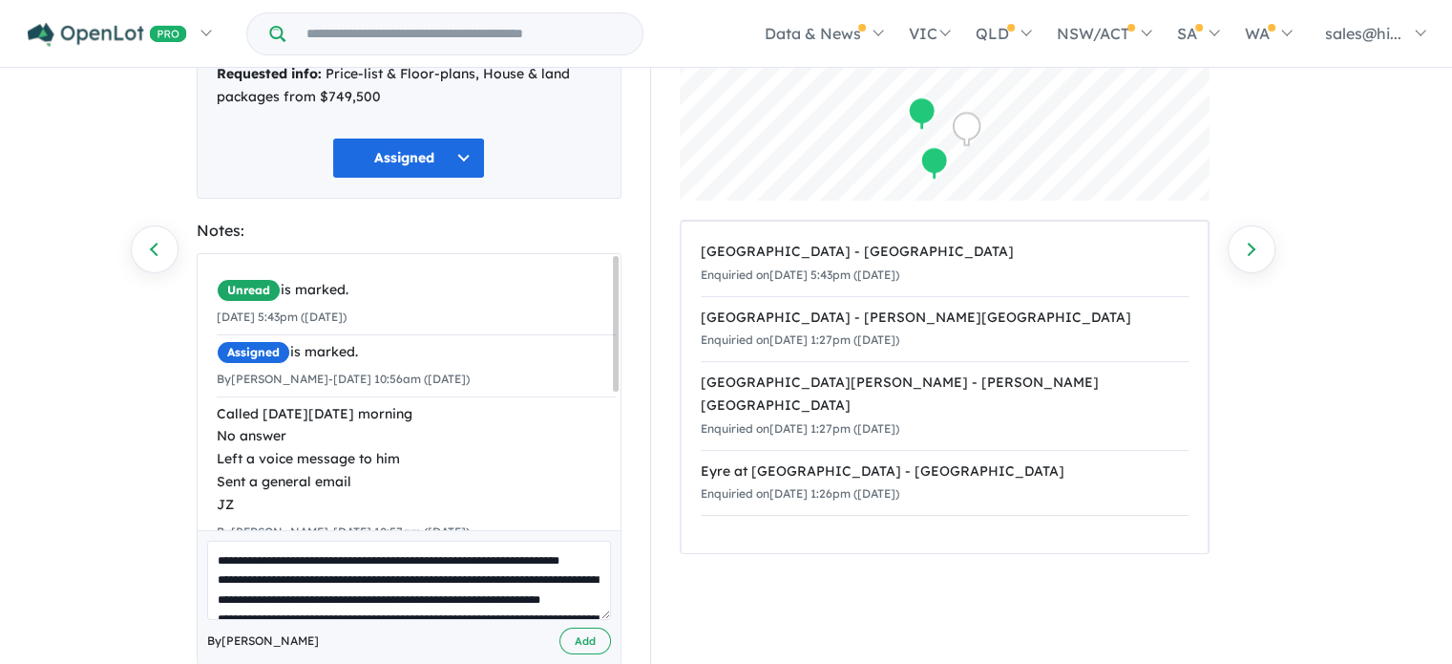
scroll to position [149, 0]
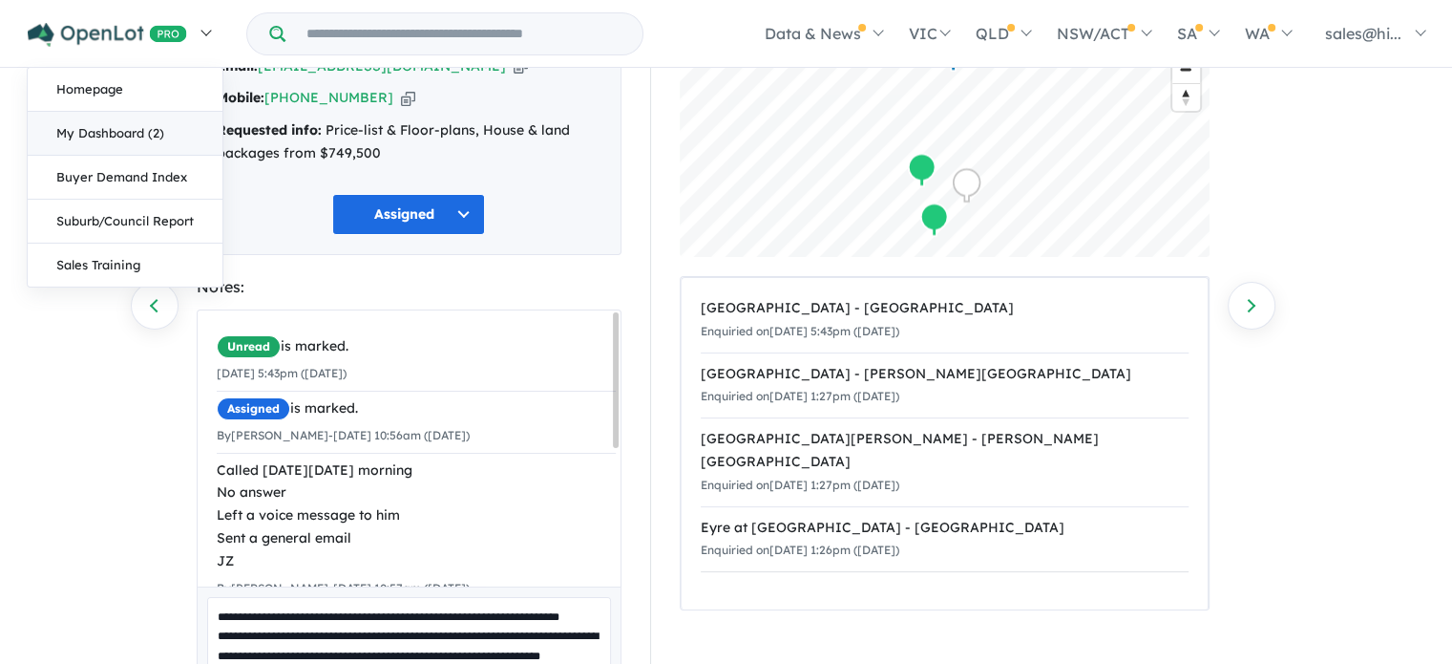
click at [158, 121] on link "My Dashboard (2)" at bounding box center [125, 134] width 195 height 44
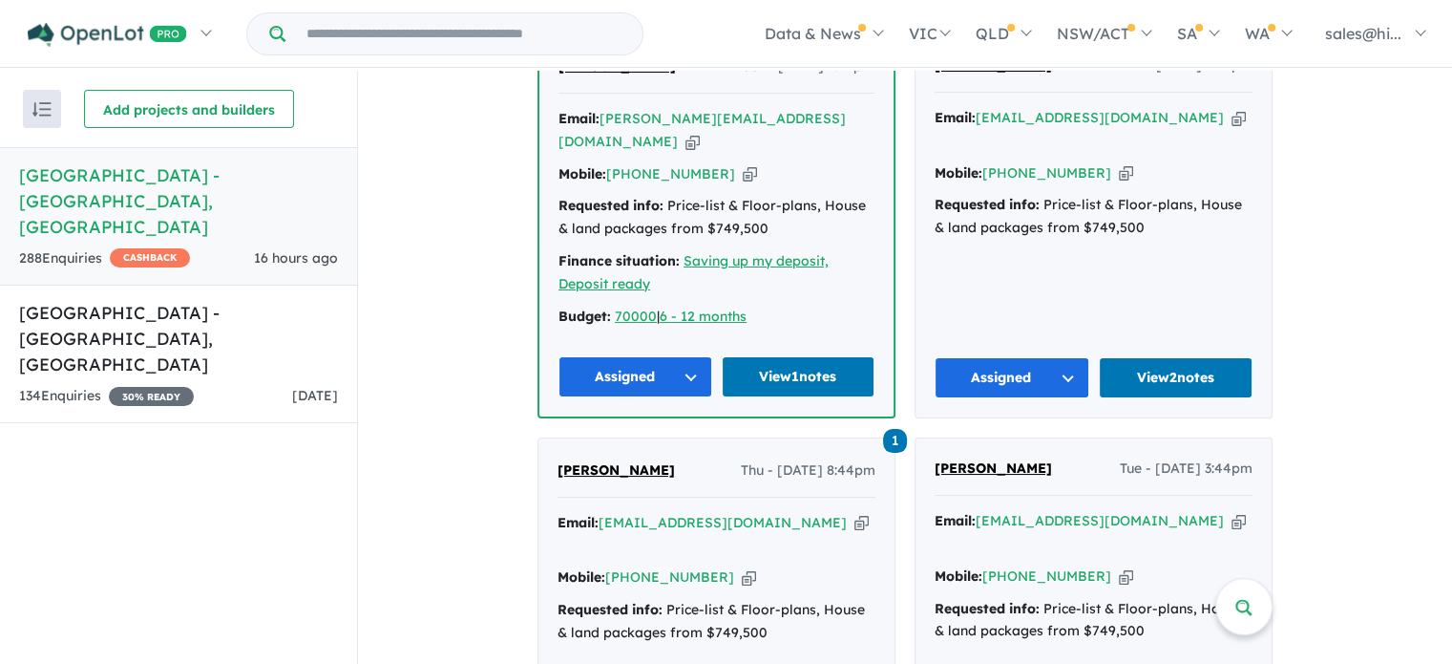
scroll to position [955, 0]
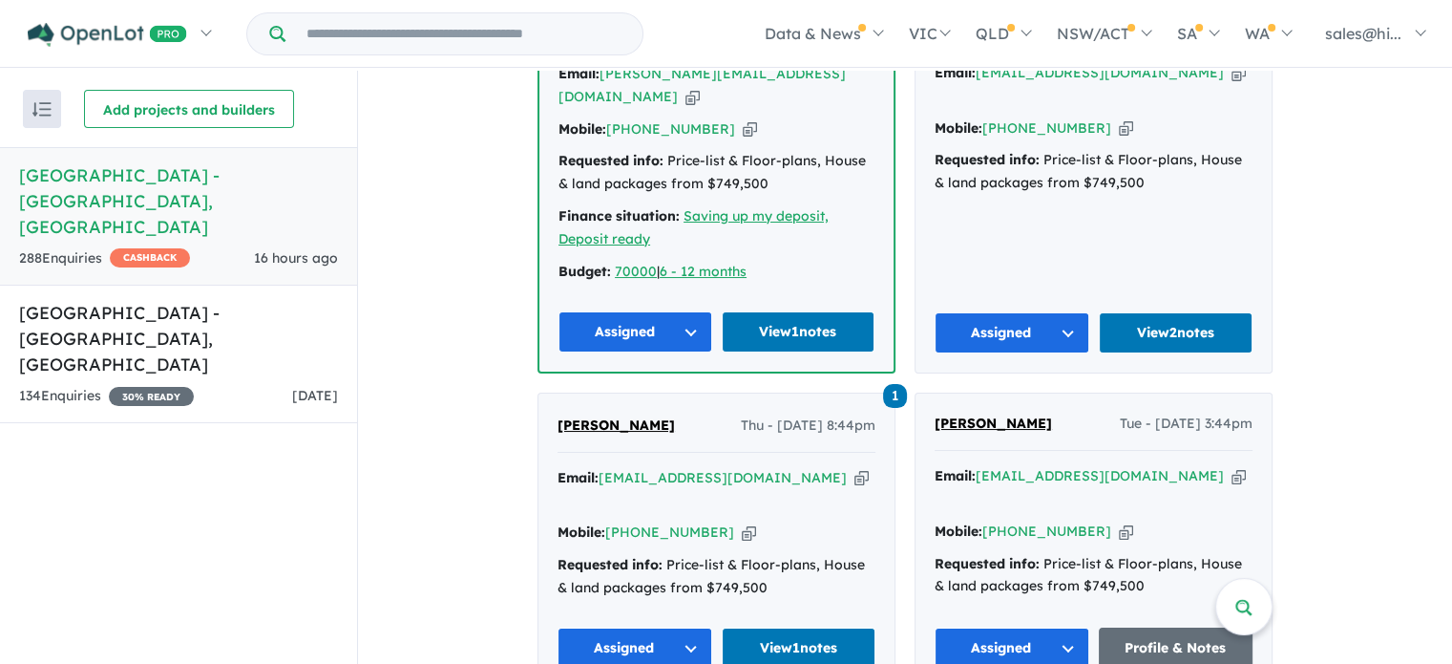
click at [685, 329] on button "Assigned" at bounding box center [636, 331] width 154 height 41
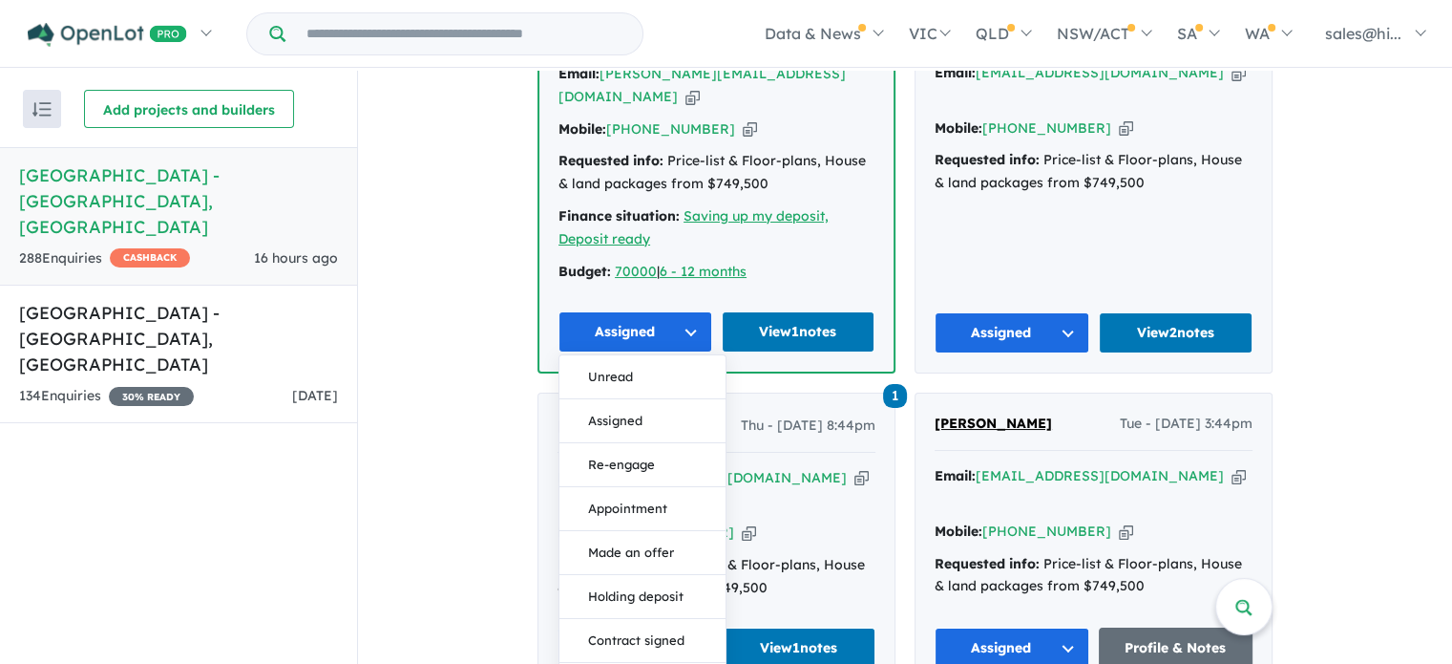
click at [685, 329] on button "Assigned" at bounding box center [636, 331] width 154 height 41
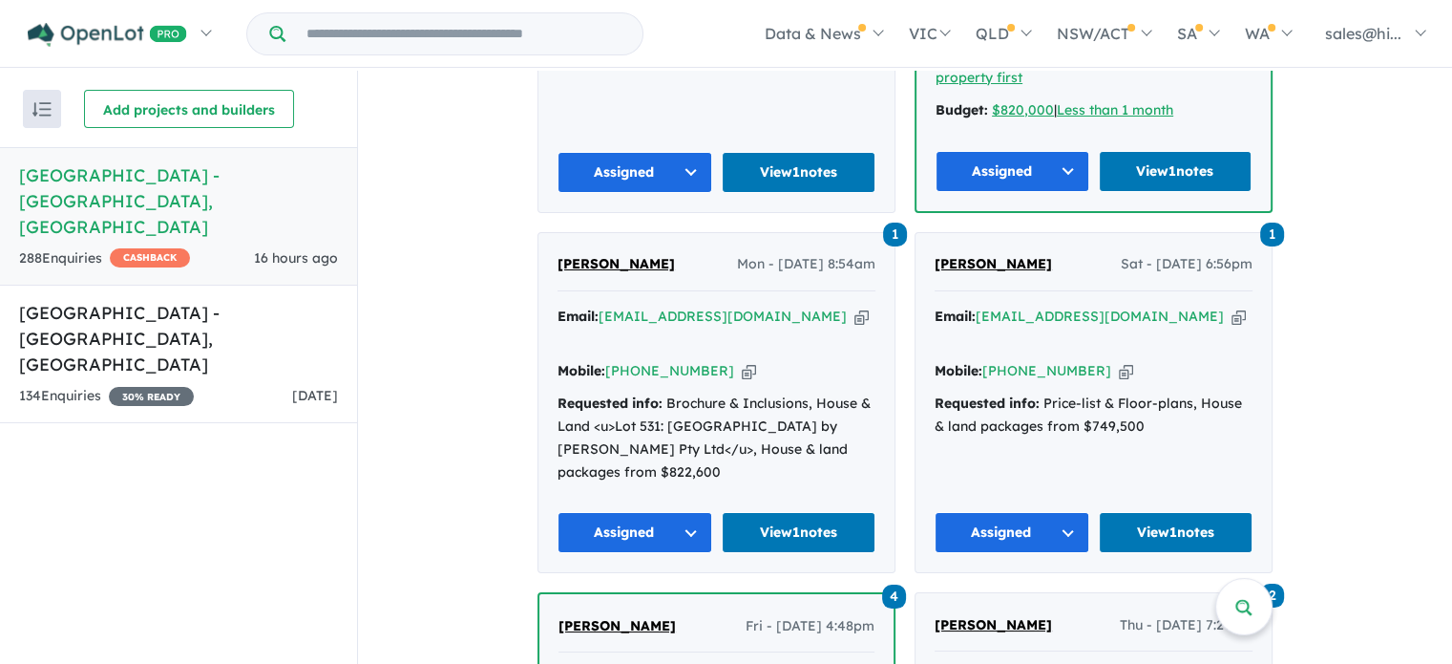
scroll to position [2291, 0]
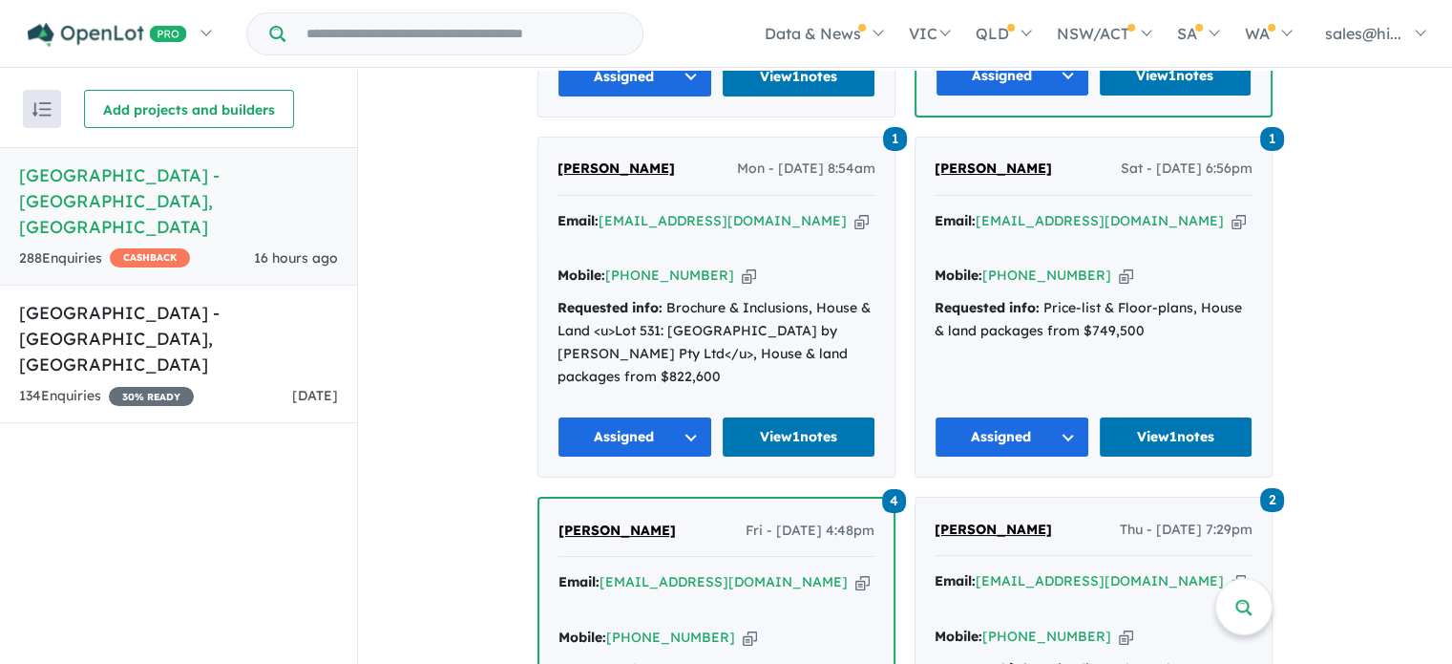
click at [696, 416] on button "Assigned" at bounding box center [635, 436] width 155 height 41
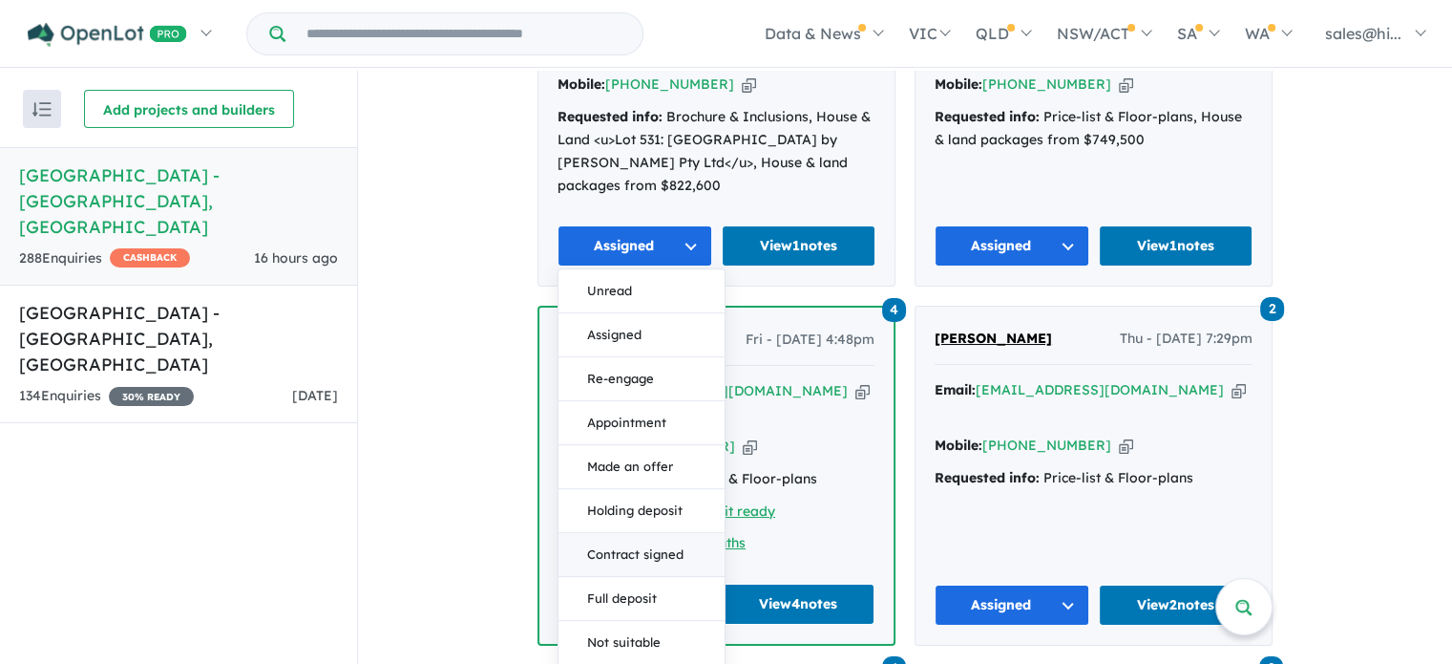
scroll to position [2387, 0]
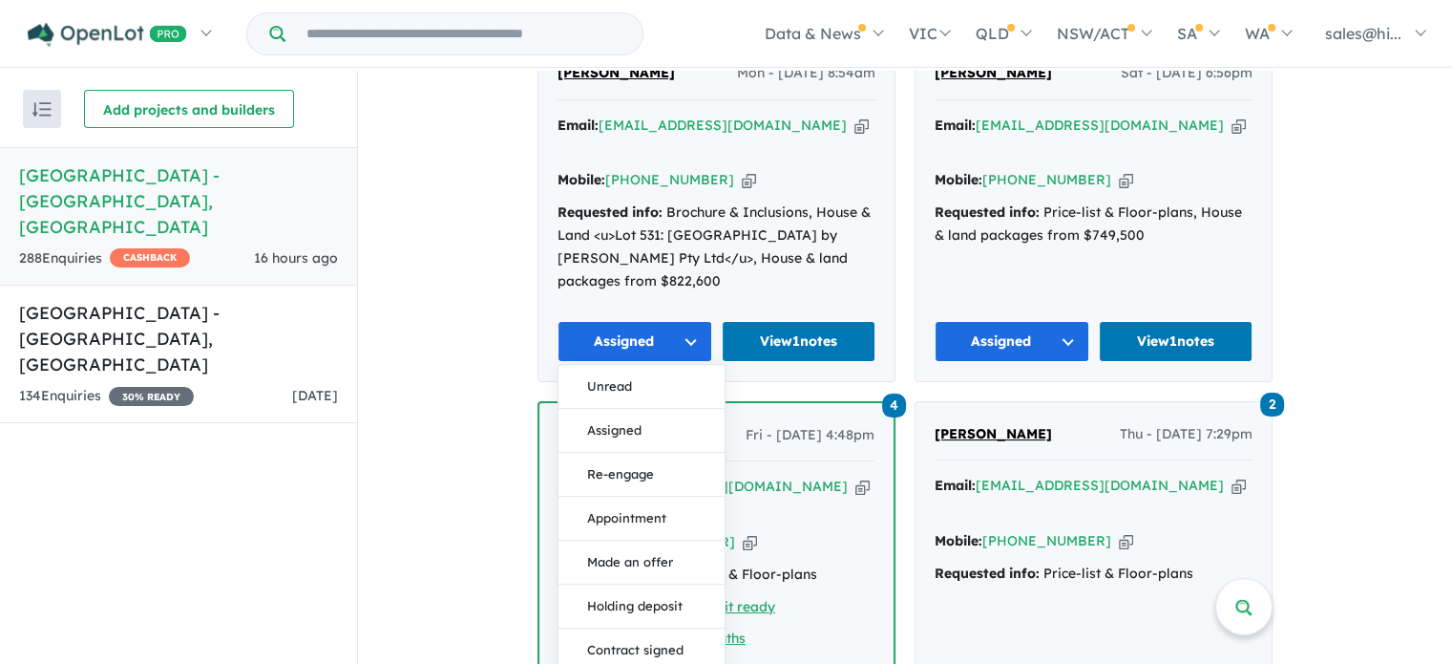
click at [686, 321] on button "Assigned" at bounding box center [635, 341] width 155 height 41
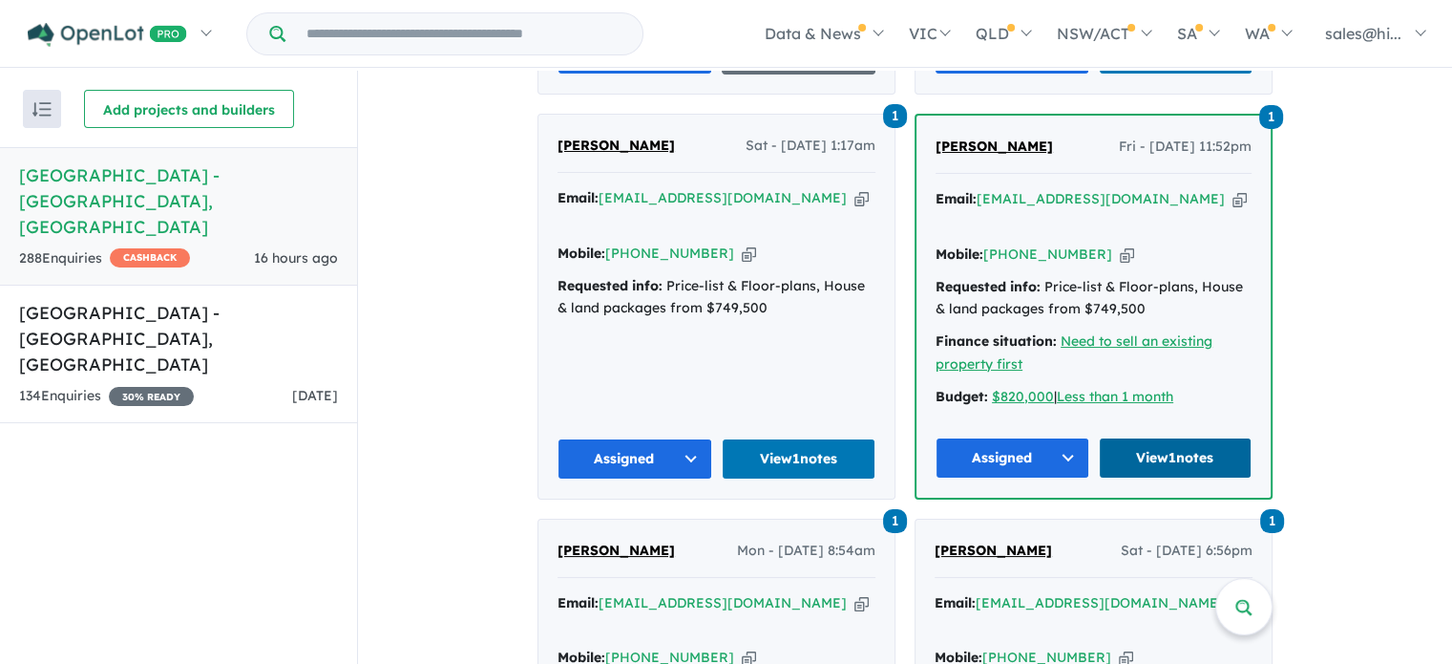
scroll to position [1814, 0]
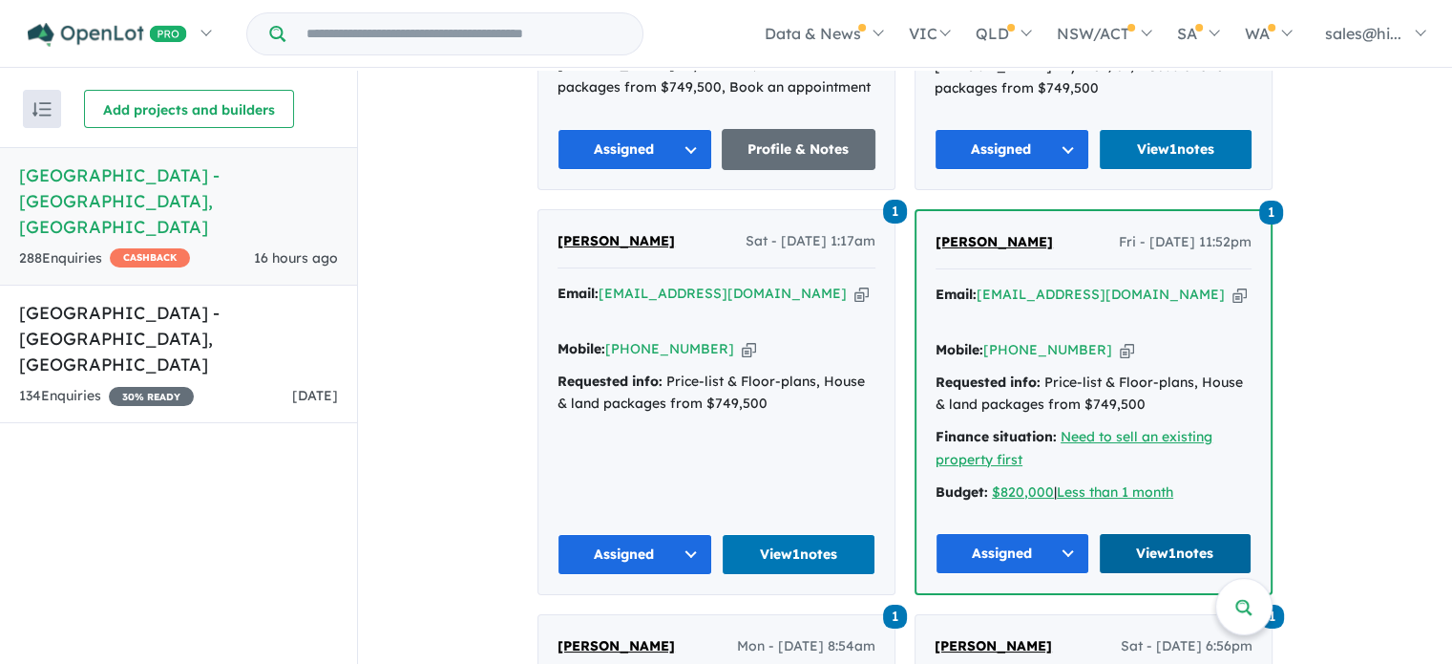
click at [1192, 533] on link "View 1 notes" at bounding box center [1176, 553] width 154 height 41
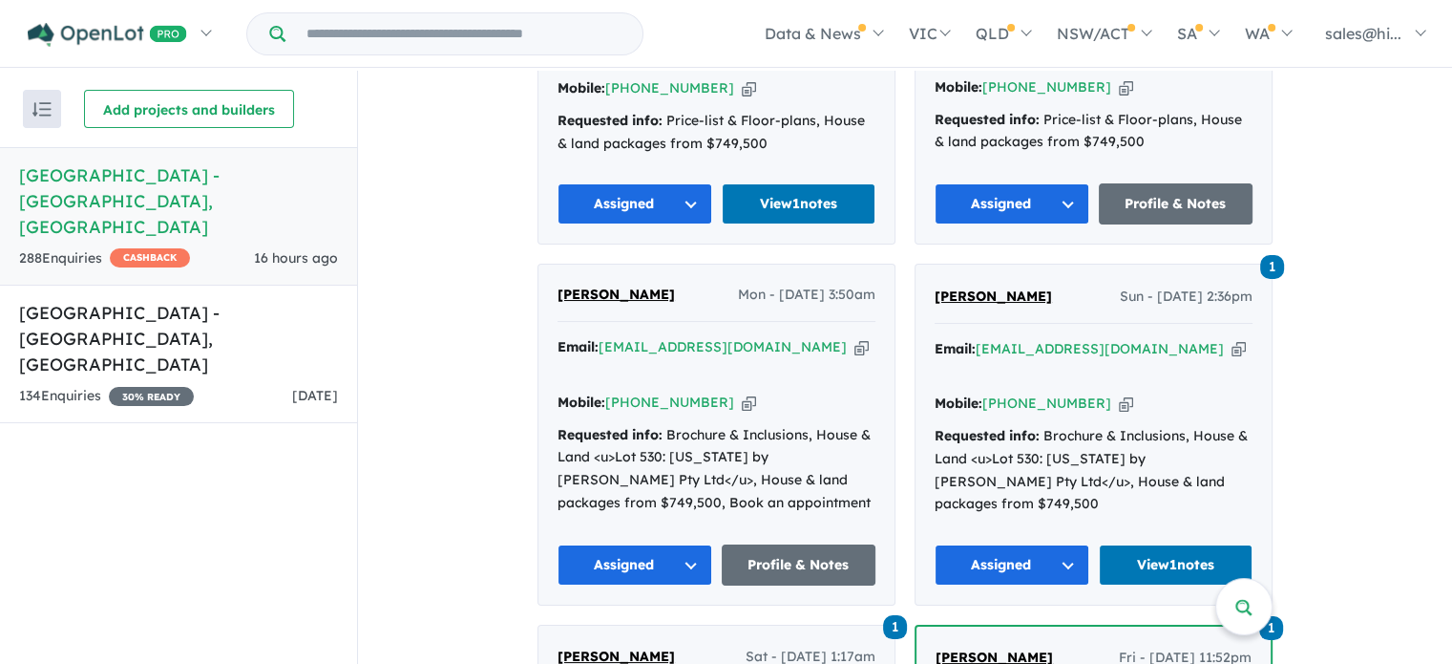
scroll to position [1432, 0]
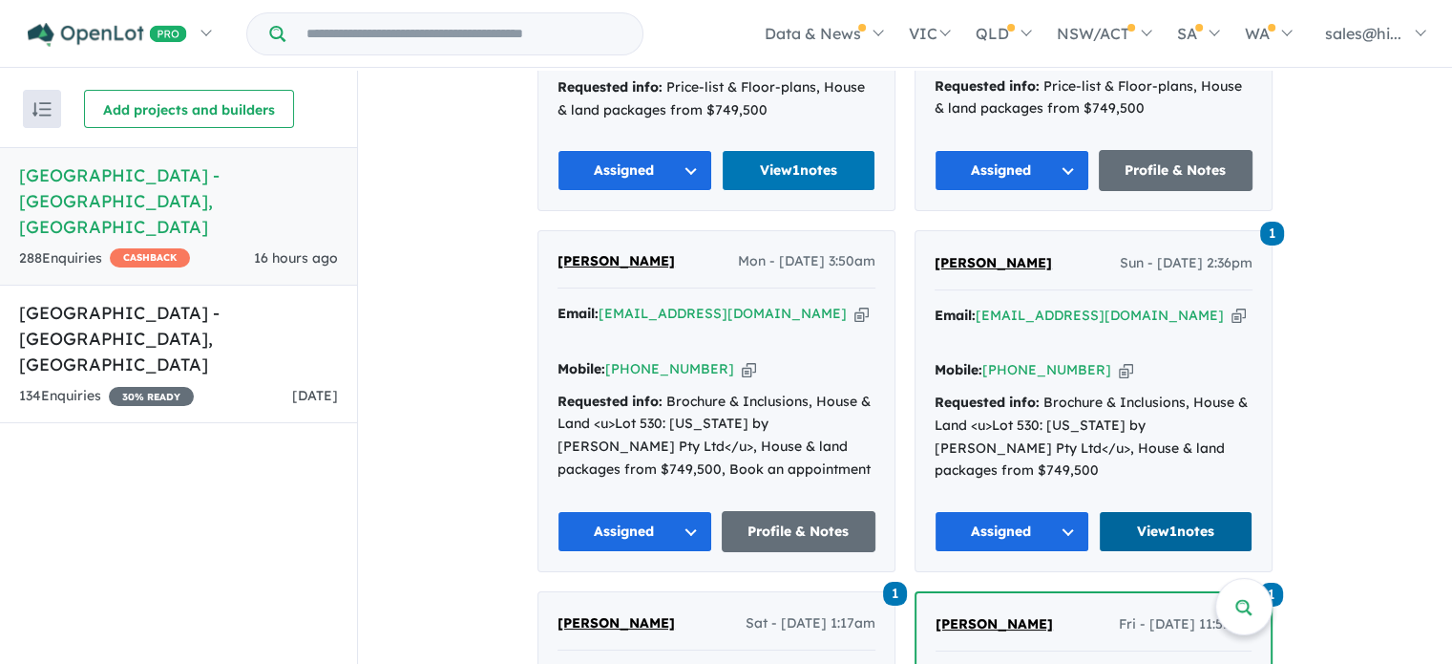
click at [1165, 511] on link "View 1 notes" at bounding box center [1176, 531] width 155 height 41
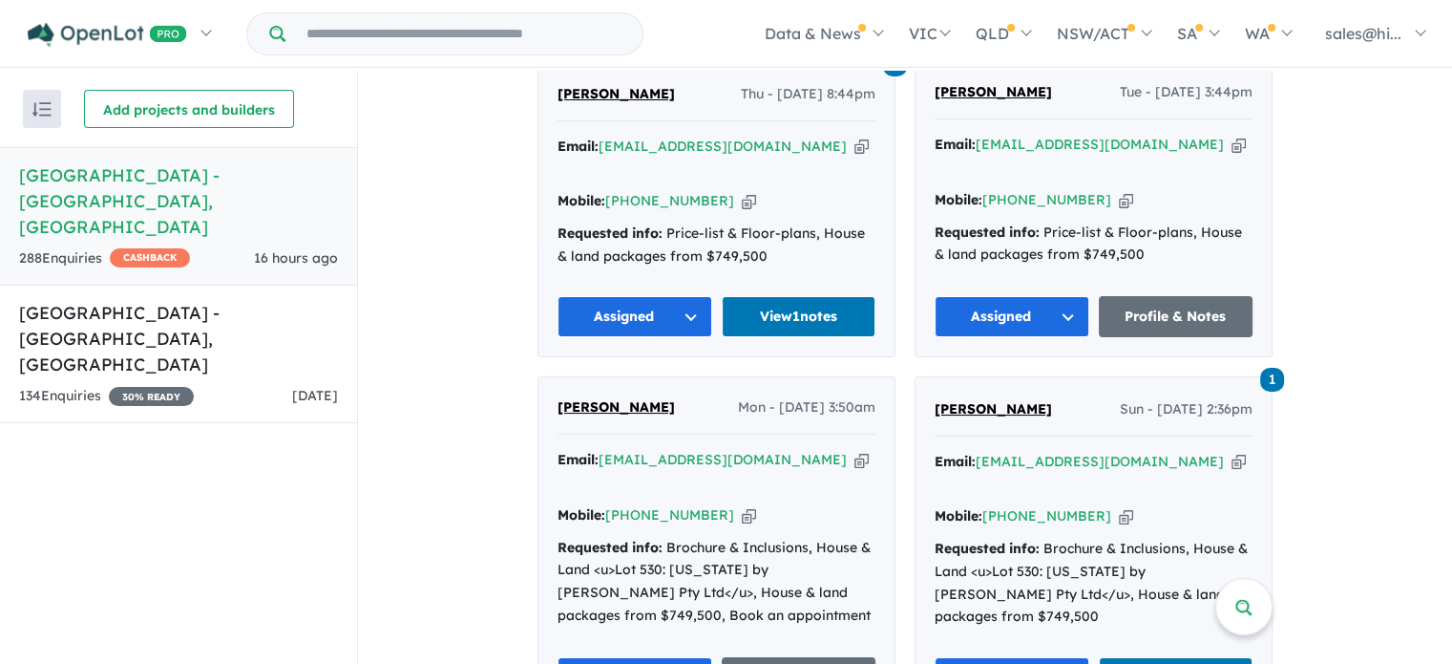
scroll to position [1241, 0]
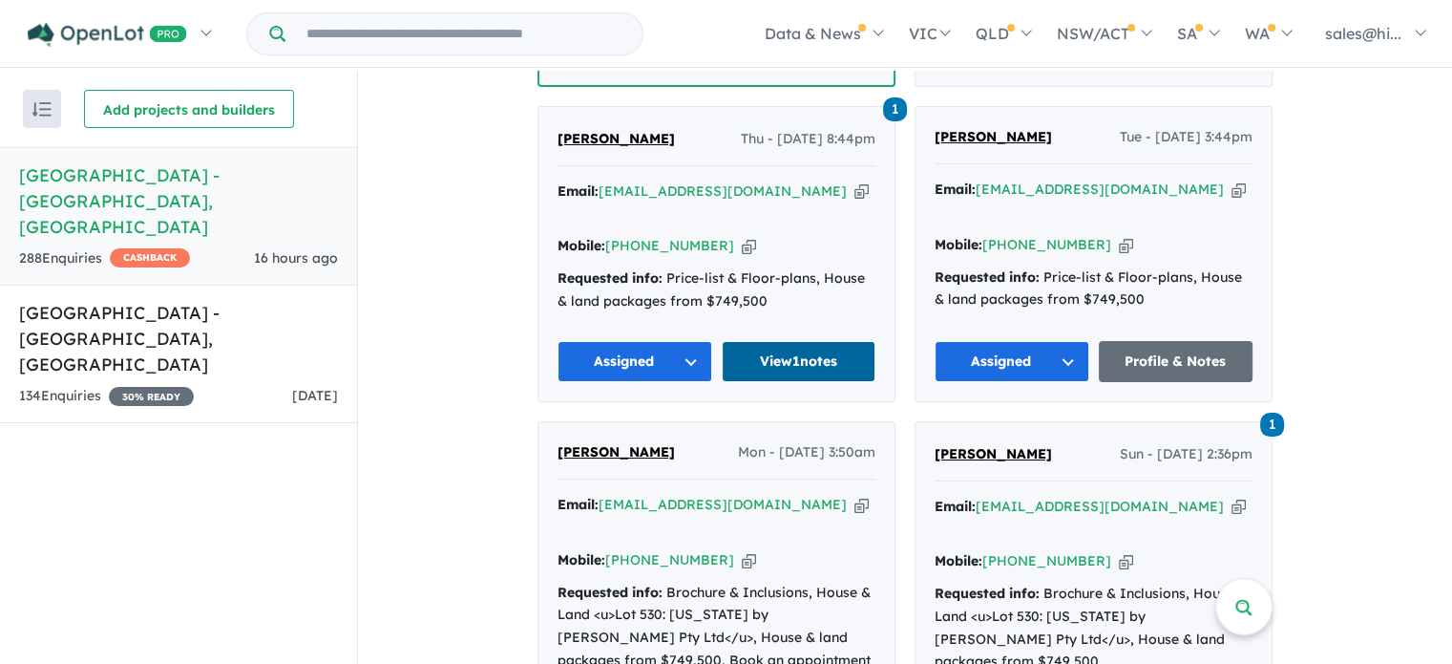
click at [822, 341] on link "View 1 notes" at bounding box center [799, 361] width 155 height 41
click at [684, 341] on button "Assigned" at bounding box center [635, 361] width 155 height 41
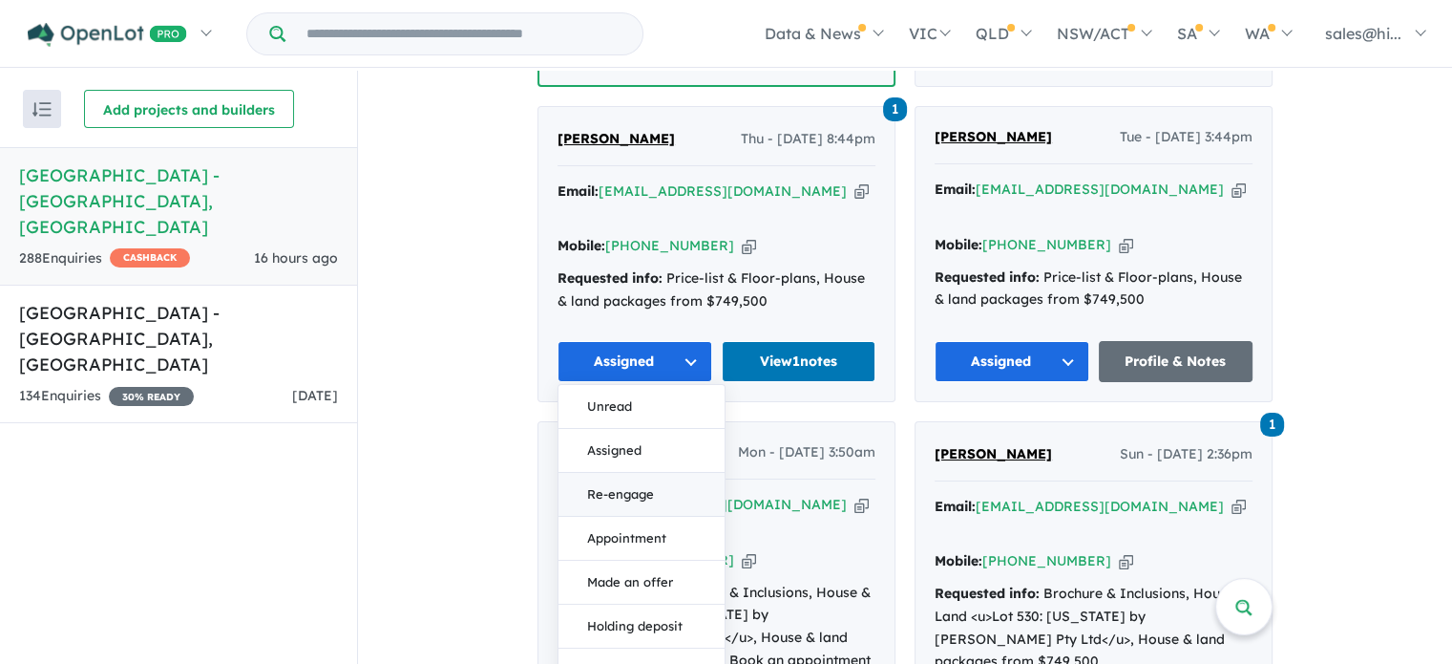
click at [655, 473] on button "Re-engage" at bounding box center [642, 495] width 166 height 44
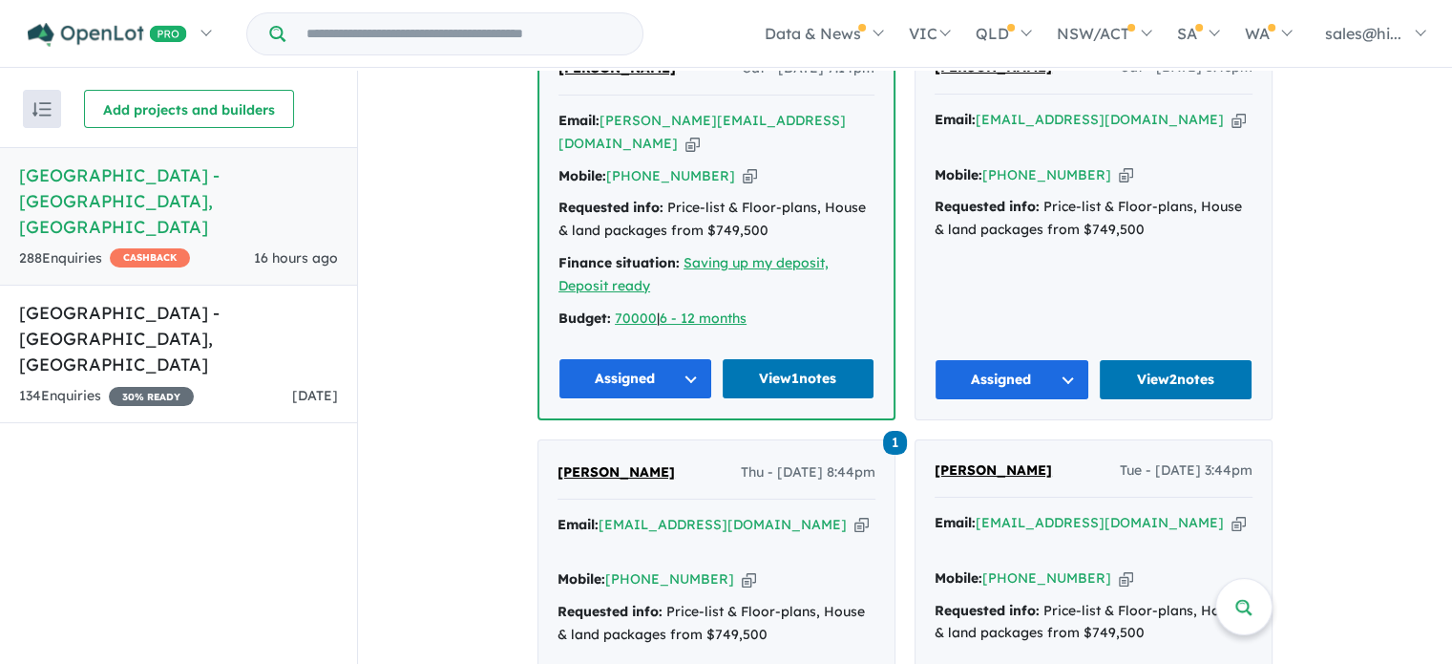
scroll to position [955, 0]
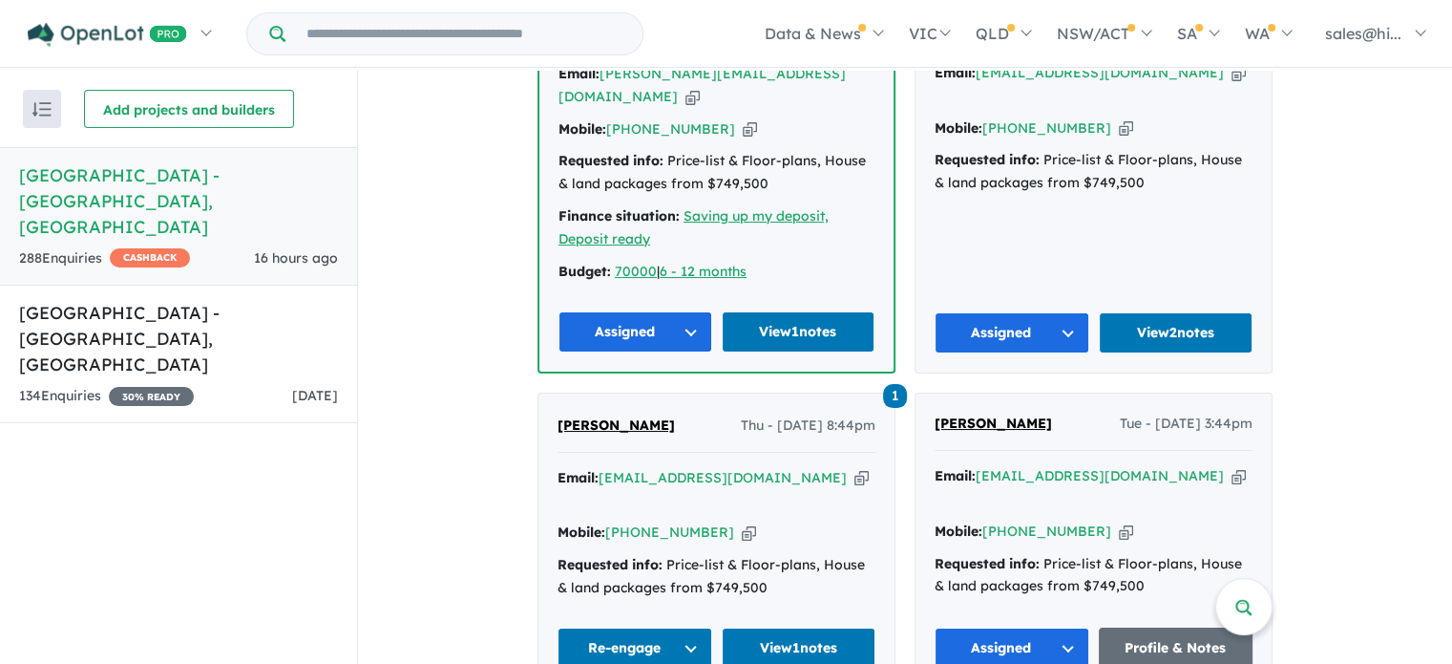
click at [1065, 322] on button "Assigned" at bounding box center [1012, 332] width 155 height 41
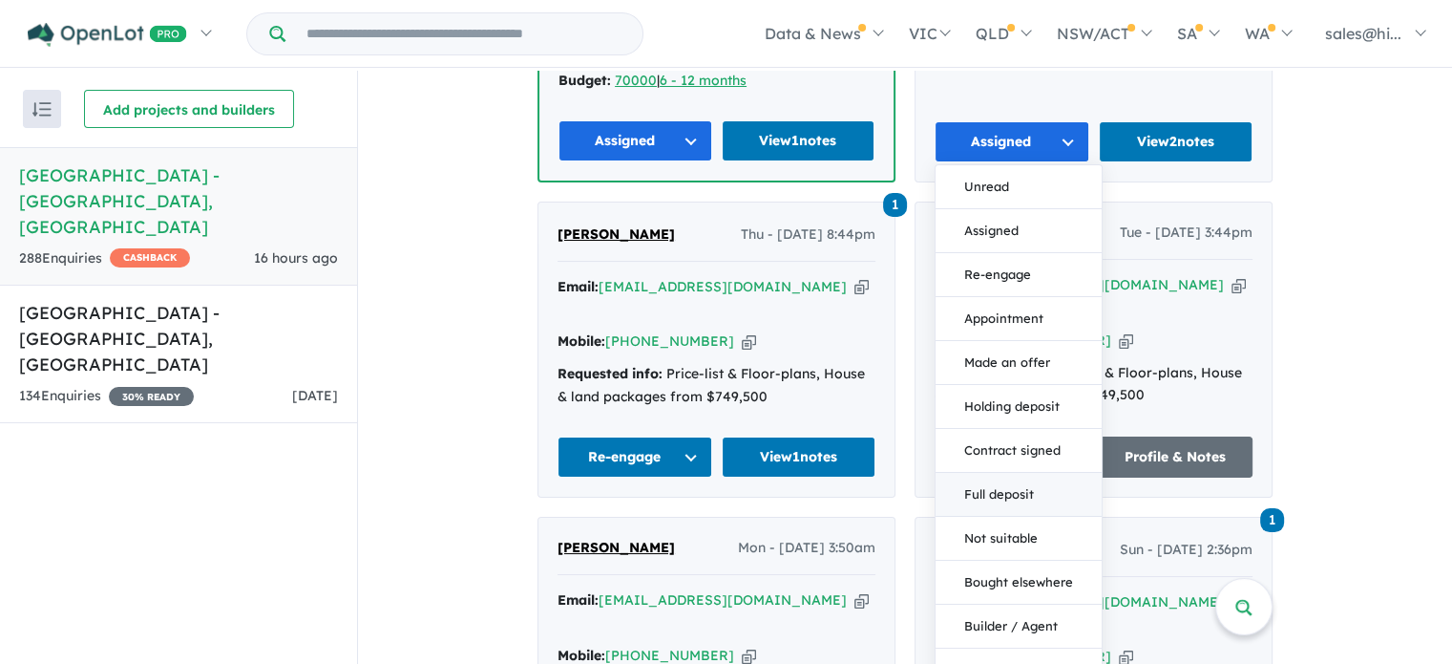
scroll to position [1241, 0]
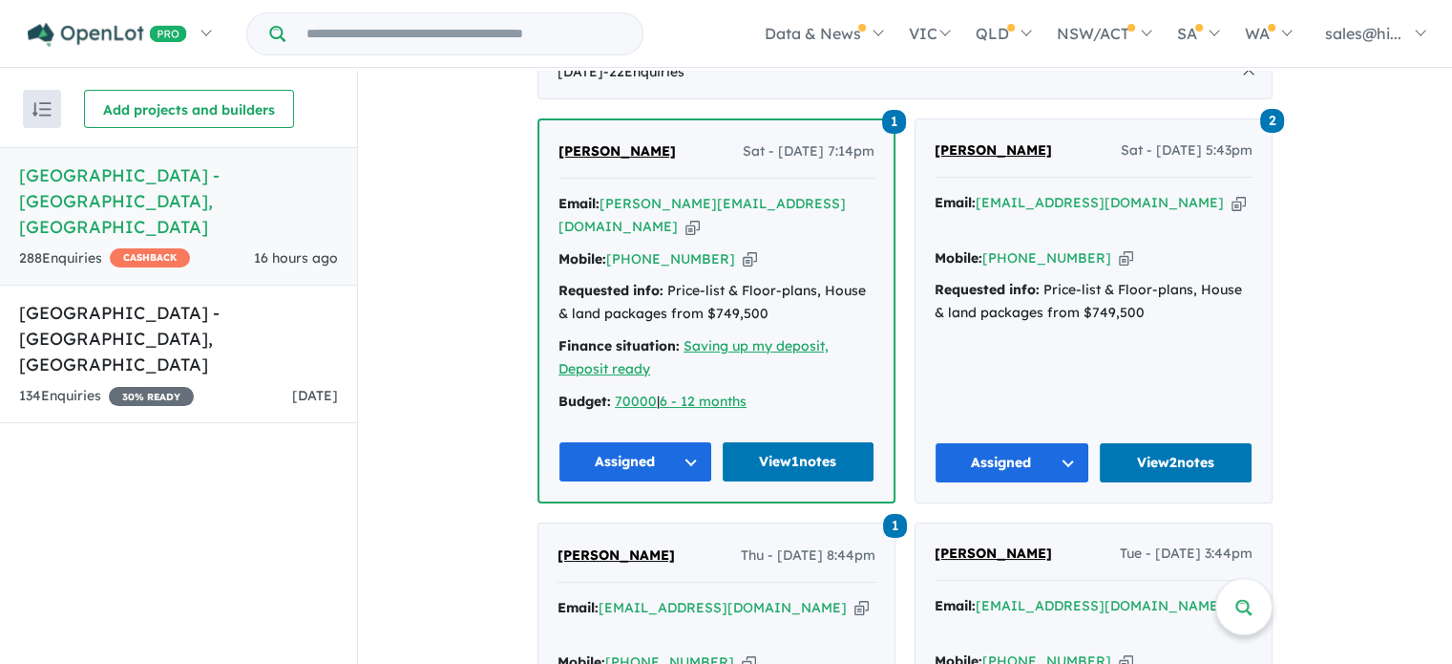
scroll to position [859, 0]
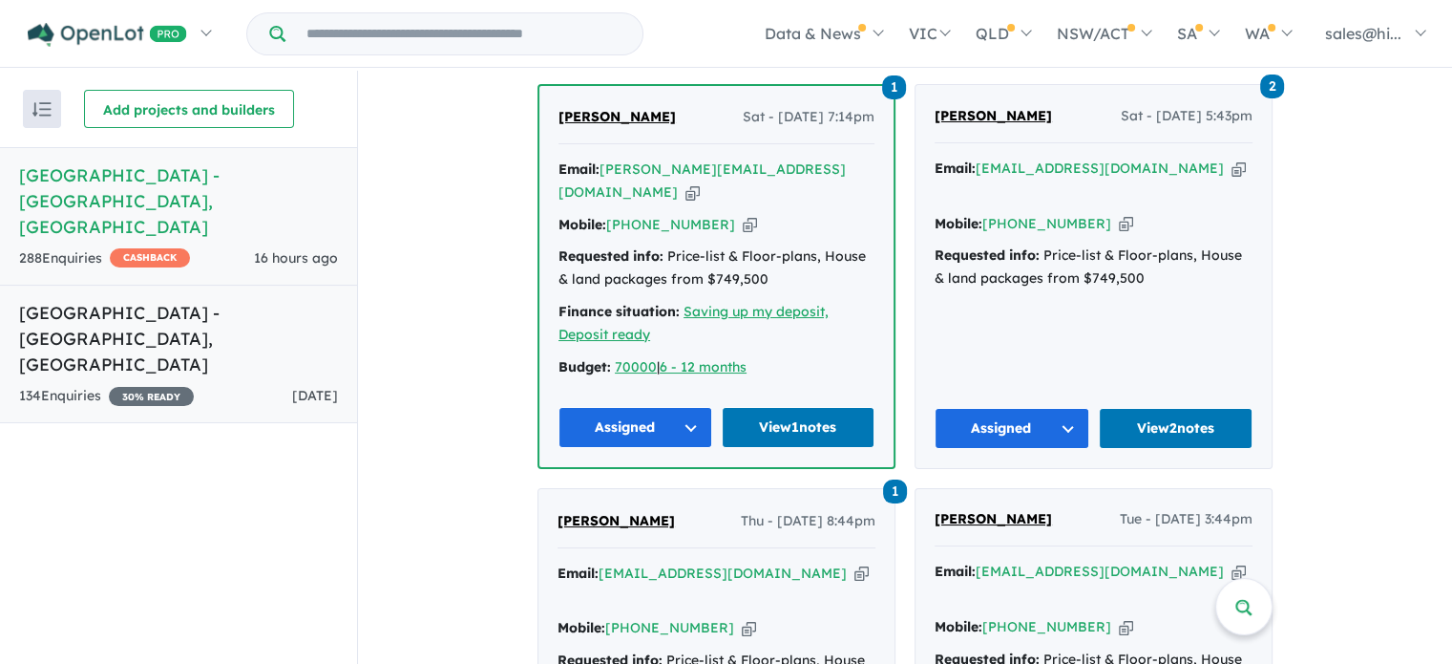
click at [272, 300] on h5 "Coomurra Place Estate - Salisbury Heights , SA" at bounding box center [178, 338] width 319 height 77
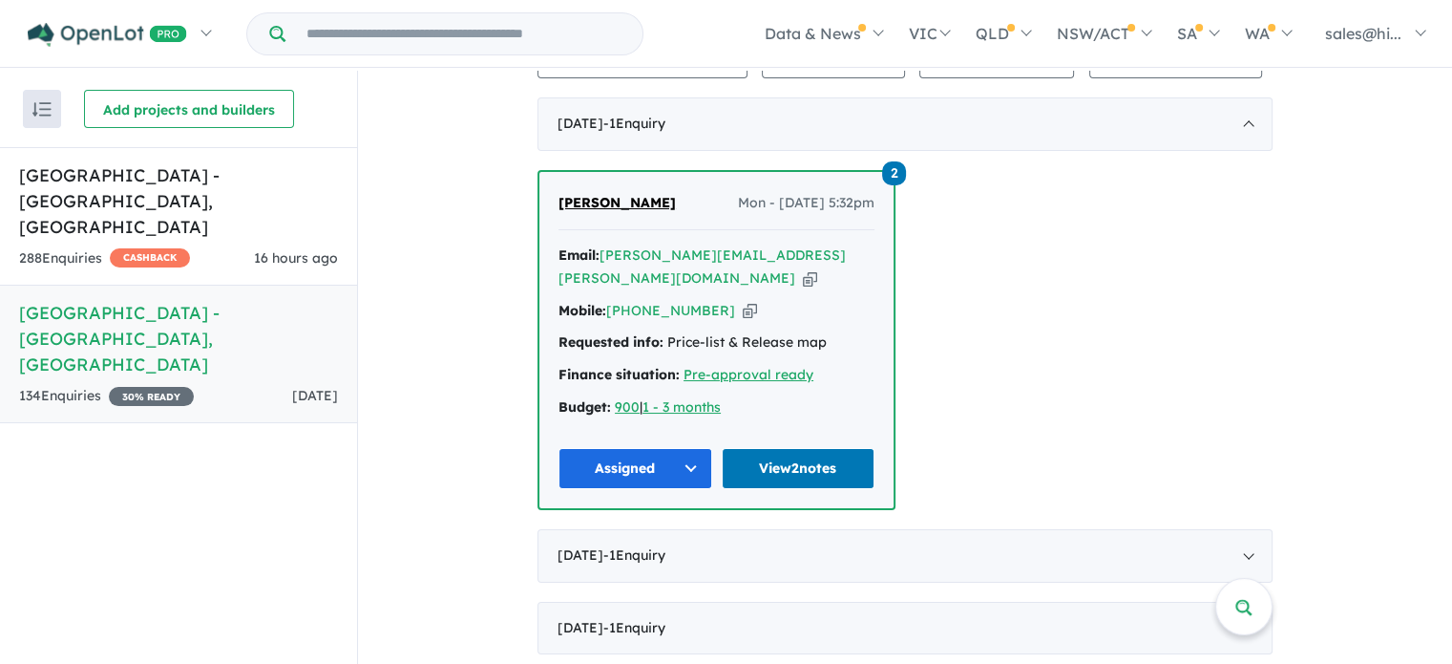
scroll to position [668, 0]
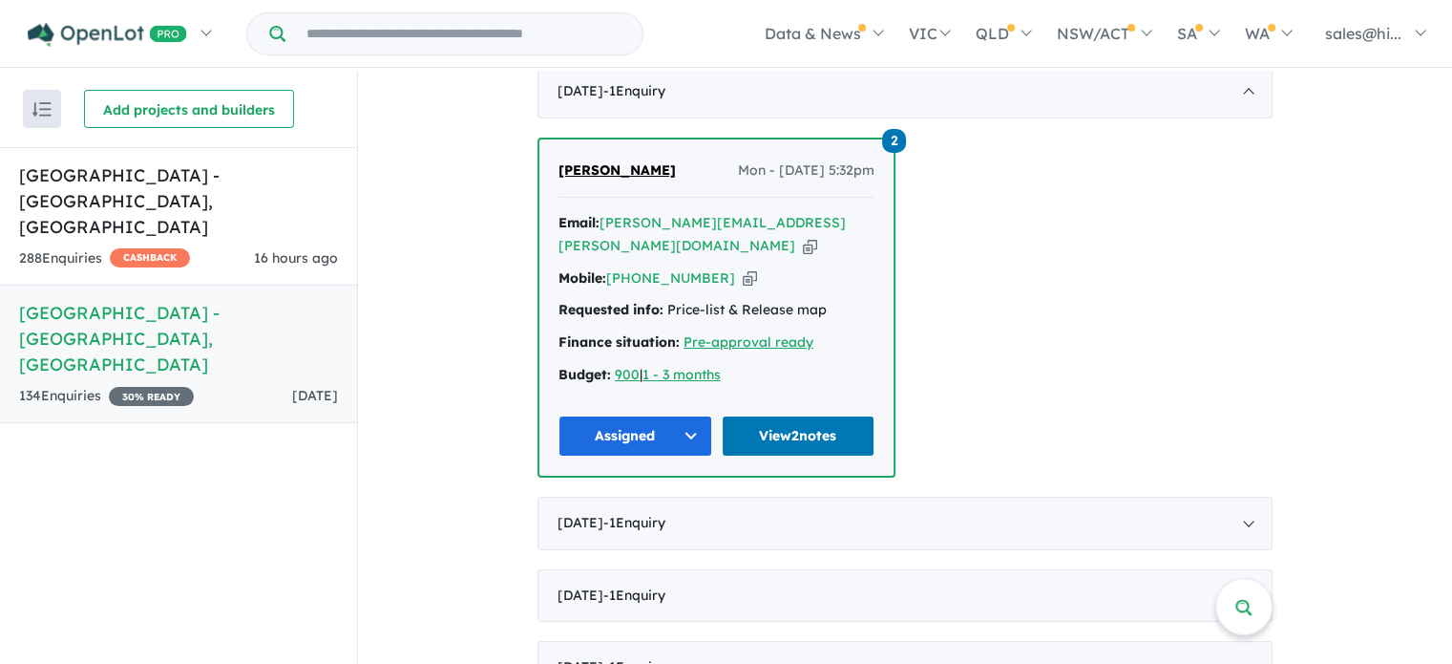
click at [678, 415] on button "Assigned" at bounding box center [636, 435] width 154 height 41
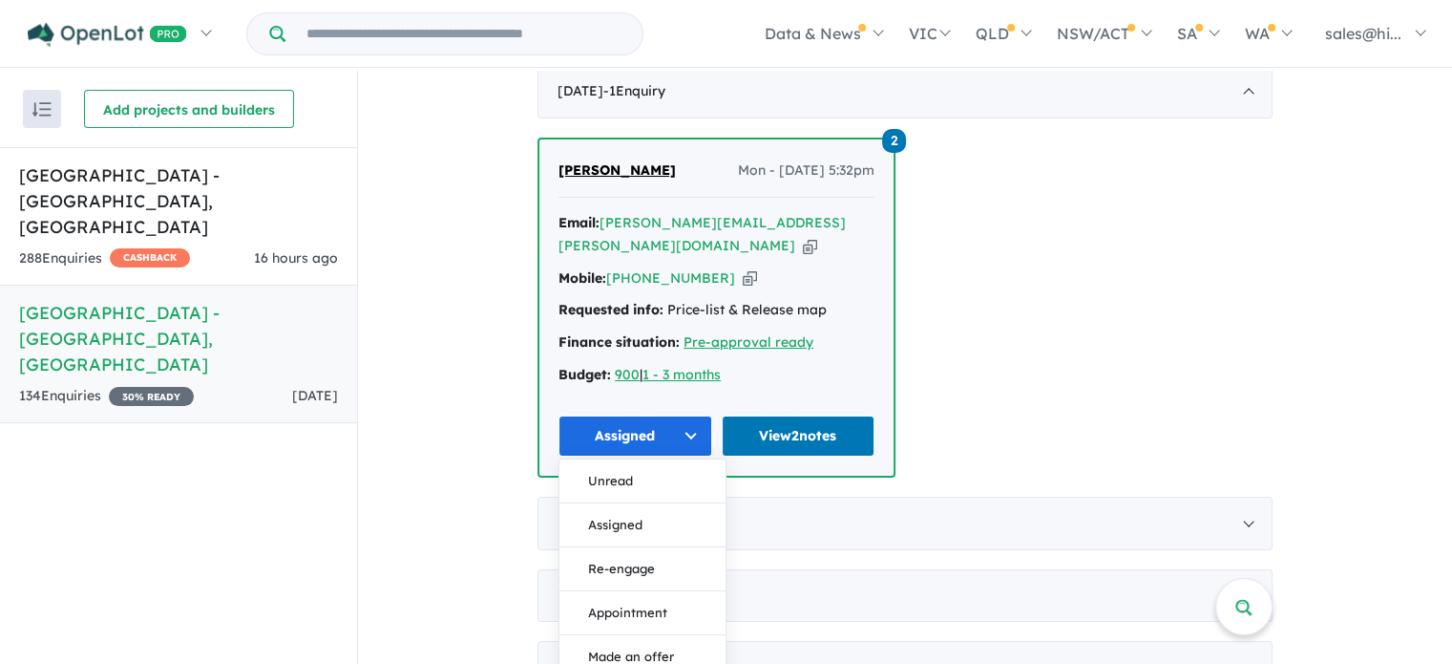
click at [951, 285] on div "2 Elouise Gregg Mon - 22/09/2025, 5:32pm Email: elouise.gregg@downergroup.com C…" at bounding box center [905, 307] width 735 height 340
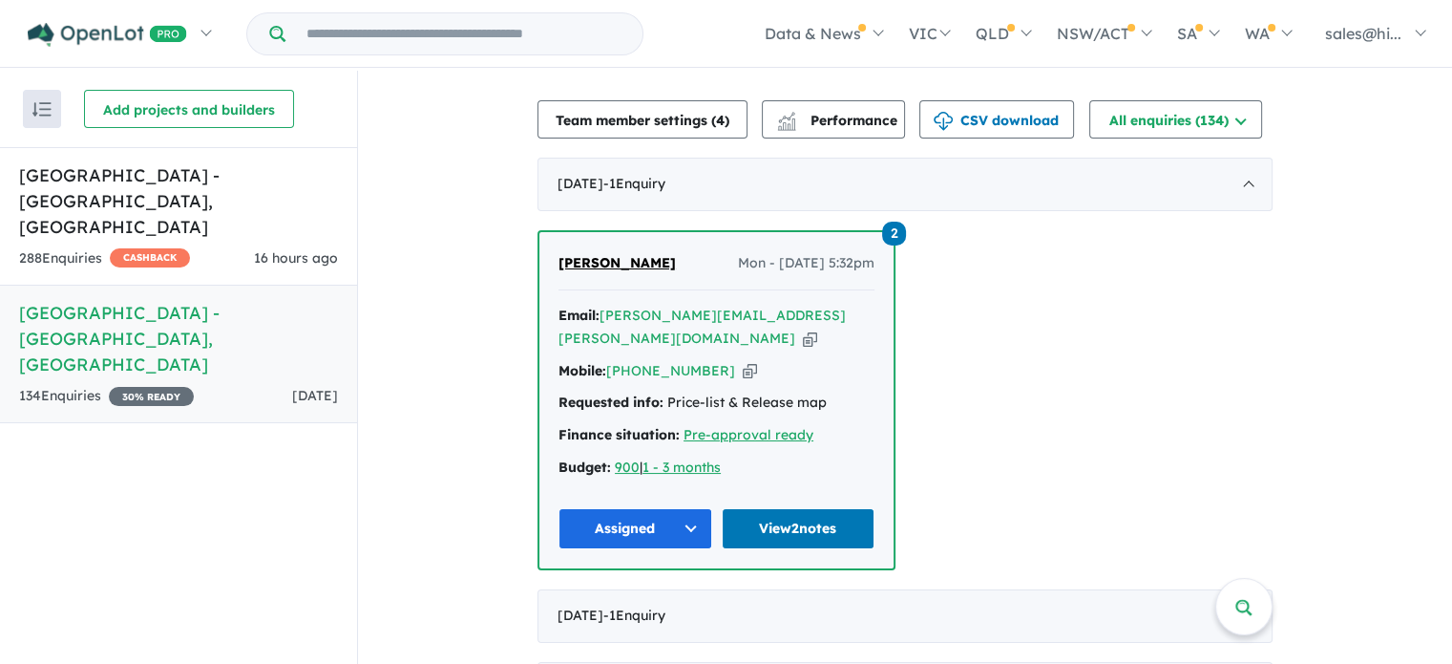
scroll to position [573, 0]
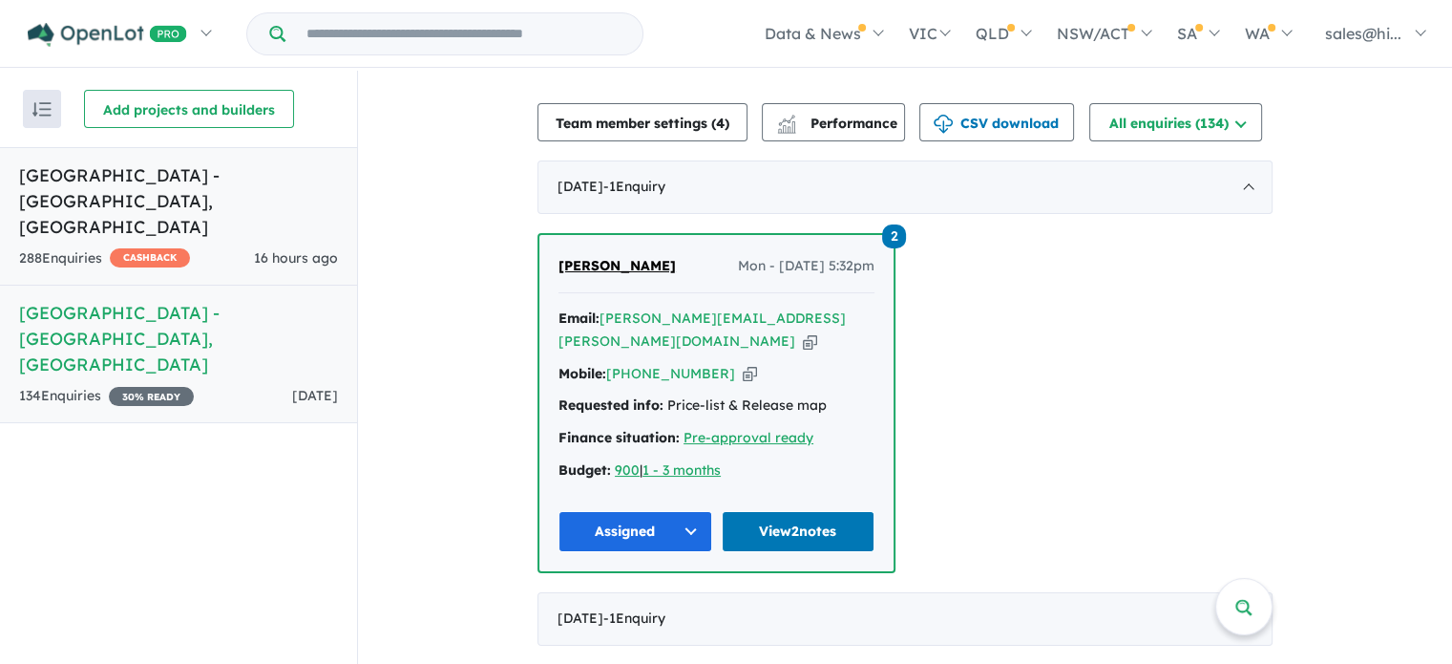
click at [250, 185] on h5 "Hillsview Green Estate - Angle Vale , SA" at bounding box center [178, 200] width 319 height 77
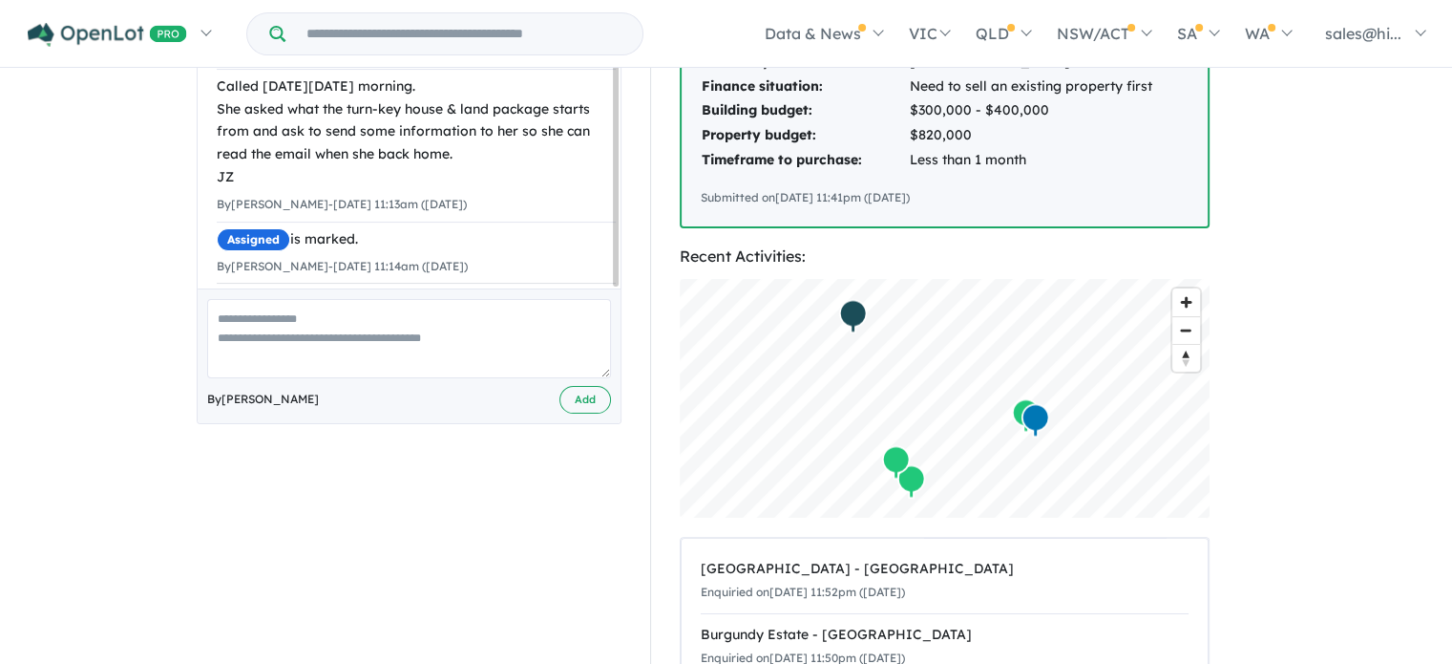
scroll to position [477, 0]
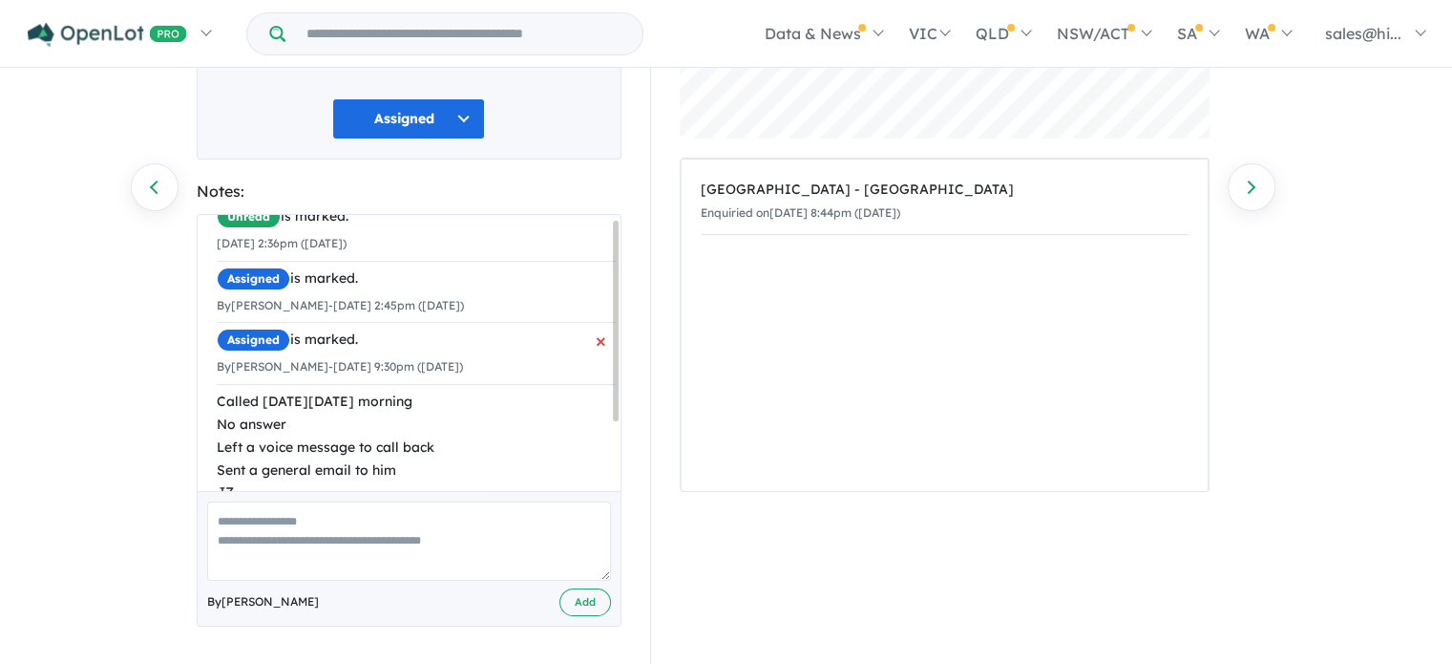
scroll to position [95, 0]
